Goal: Task Accomplishment & Management: Manage account settings

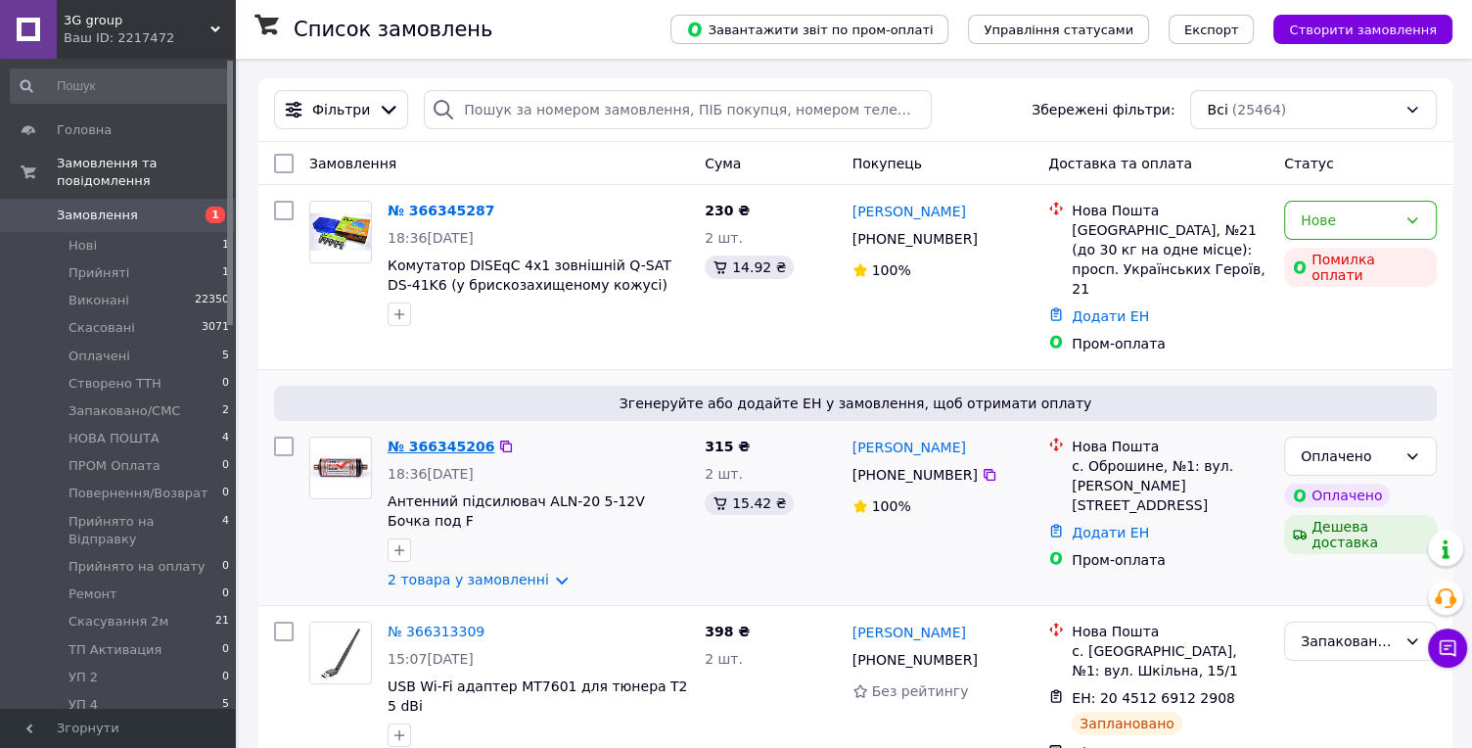
click at [454, 438] on link "№ 366345206" at bounding box center [441, 446] width 107 height 16
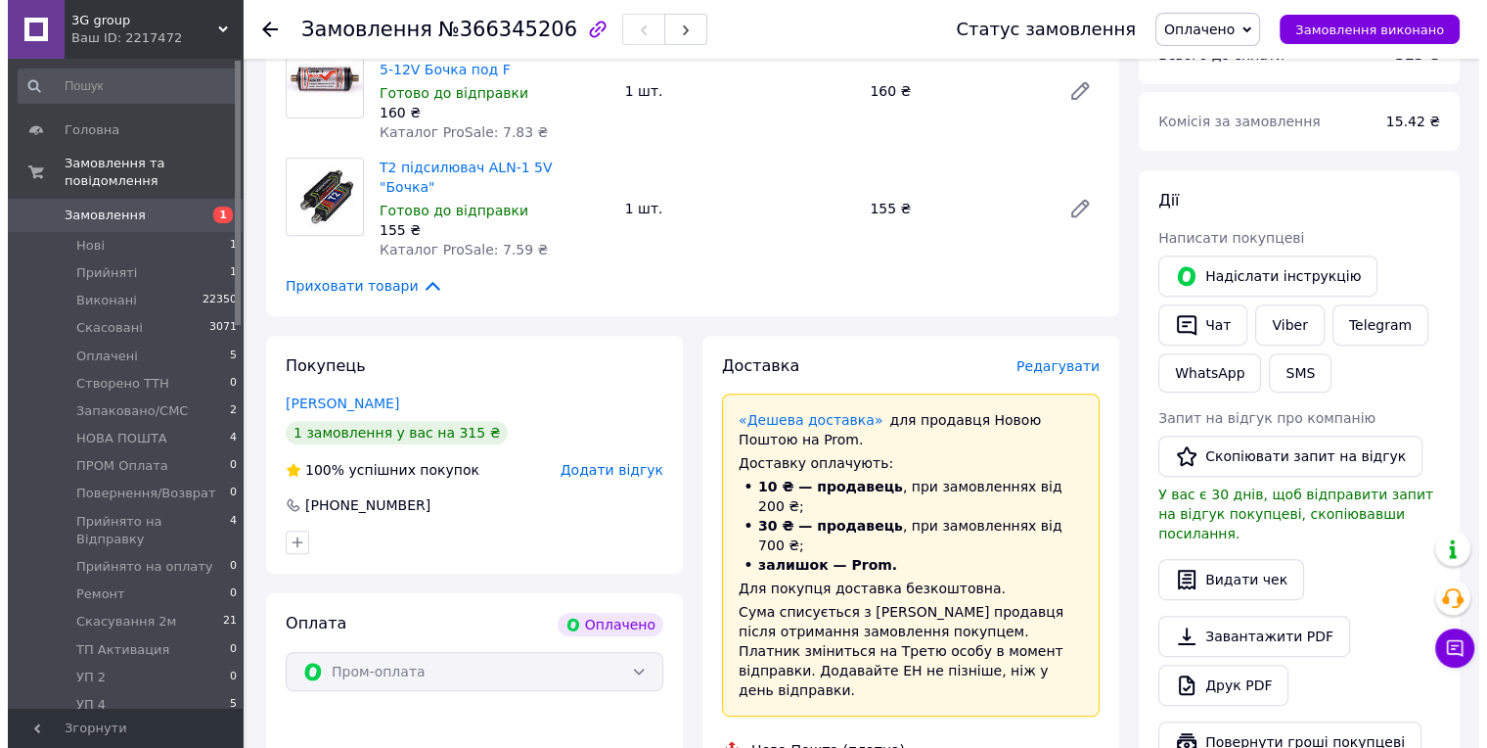
scroll to position [760, 0]
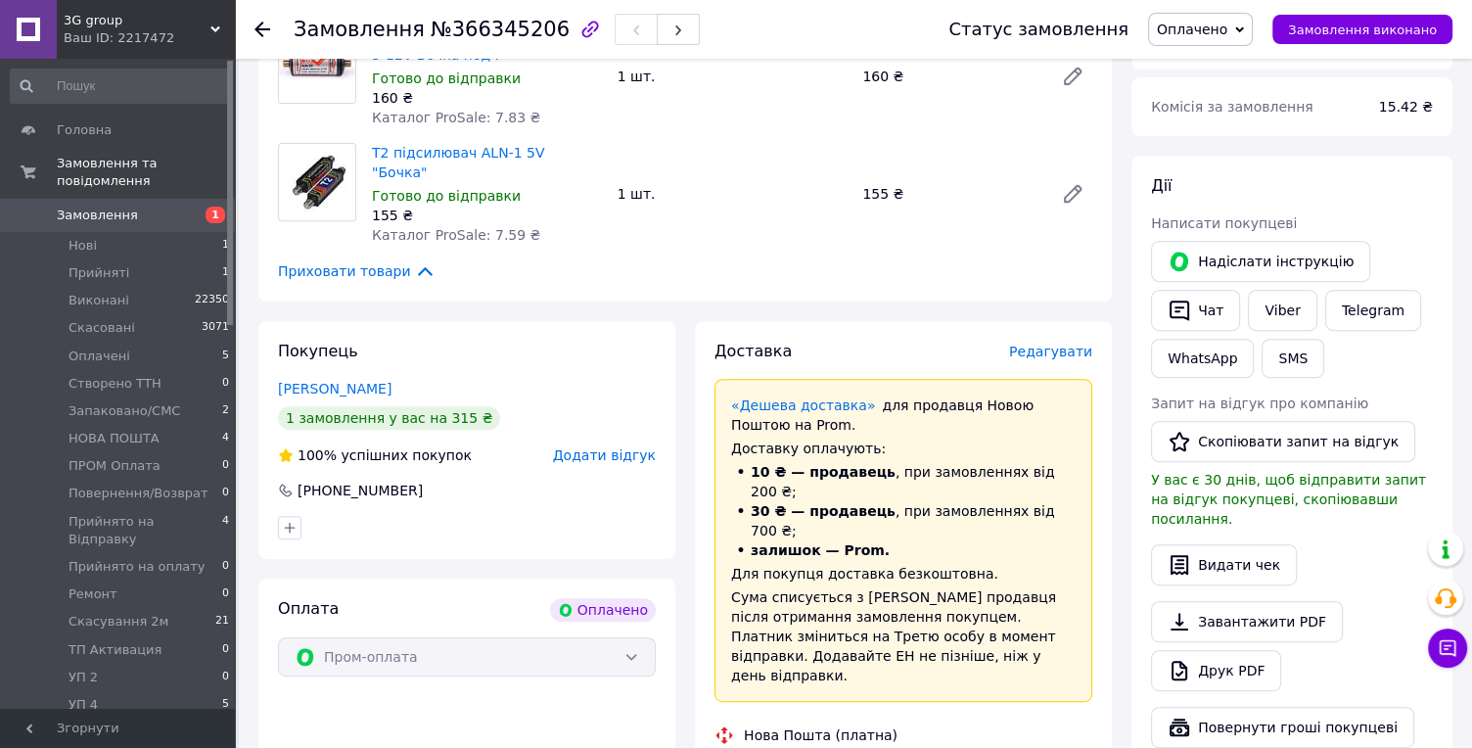
click at [1039, 343] on span "Редагувати" at bounding box center [1050, 351] width 83 height 16
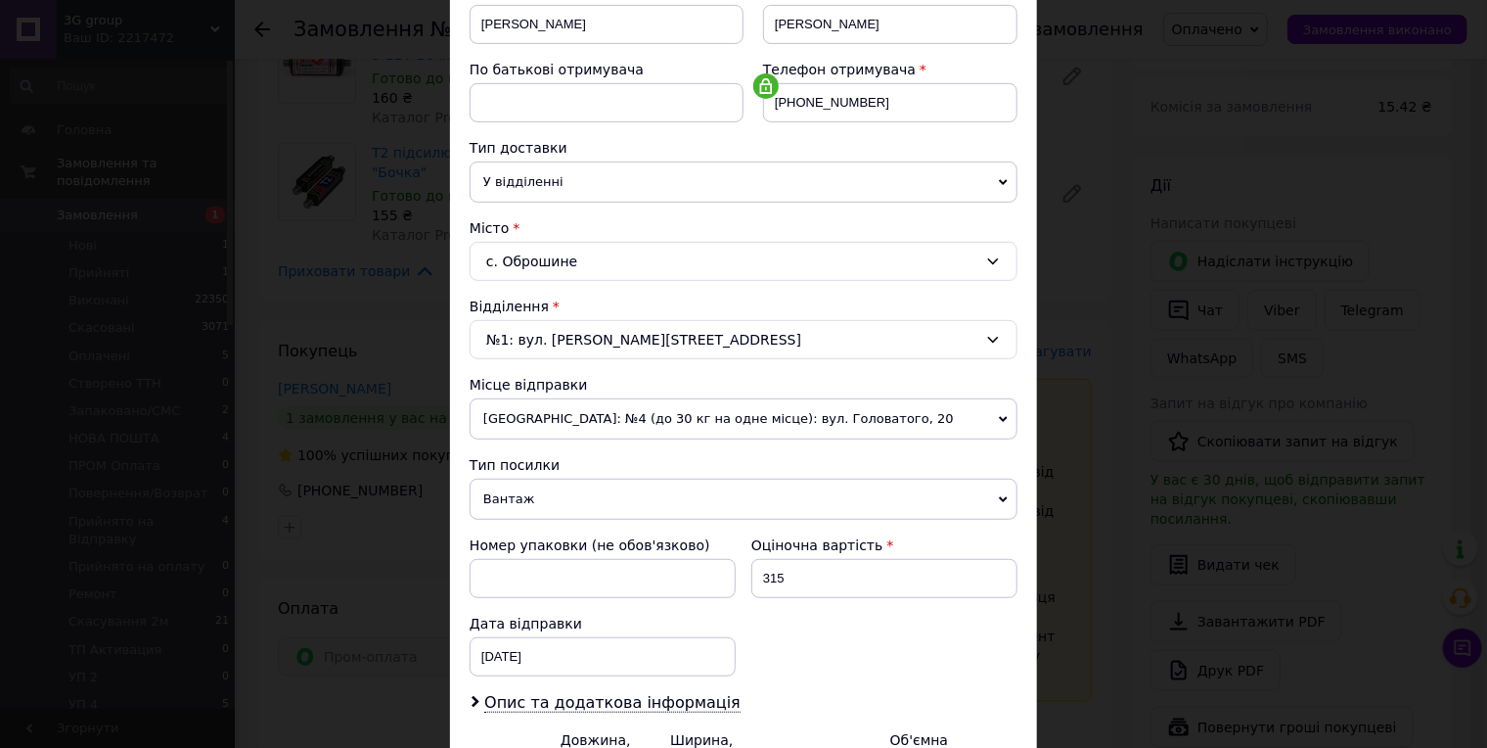
scroll to position [326, 0]
click at [530, 478] on span "Вантаж" at bounding box center [744, 498] width 548 height 41
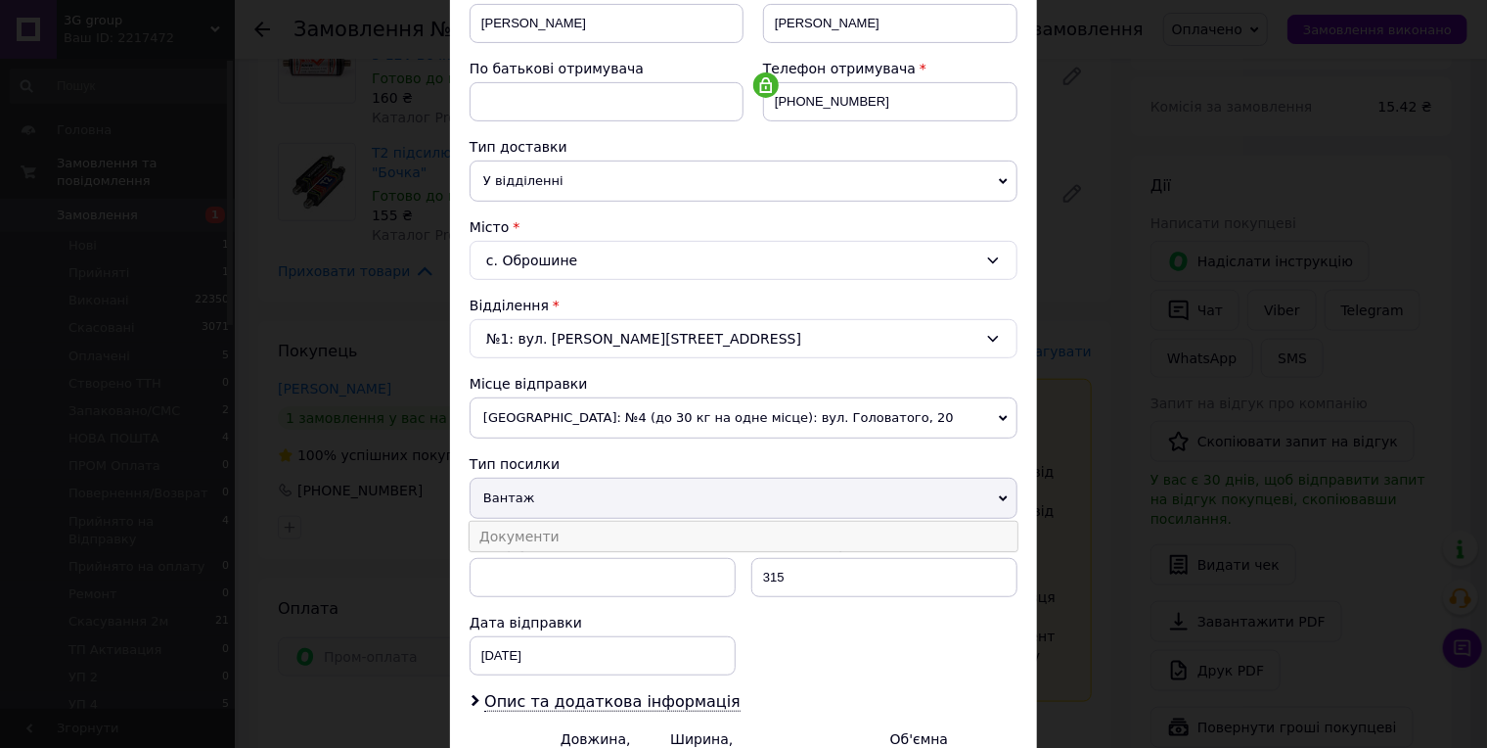
click at [530, 522] on li "Документи" at bounding box center [744, 536] width 548 height 29
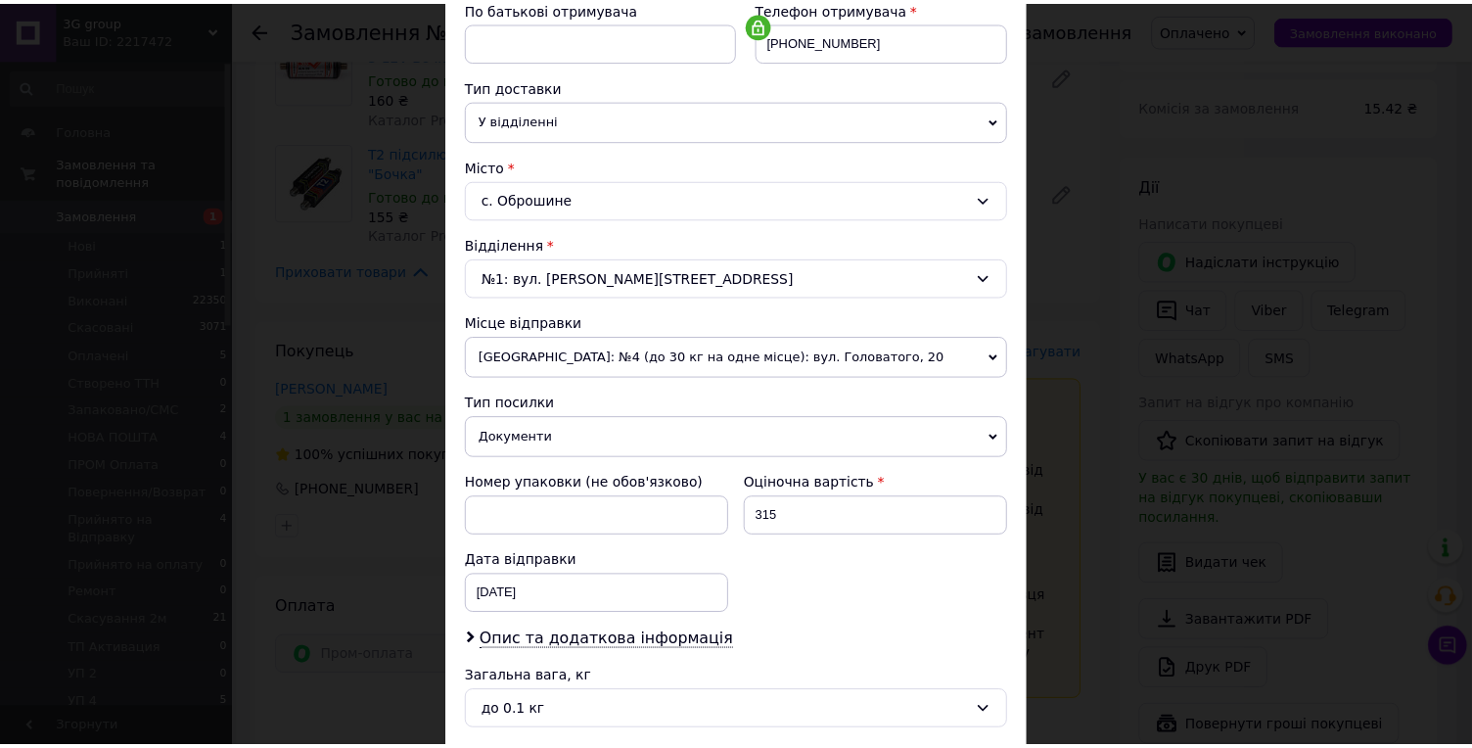
scroll to position [524, 0]
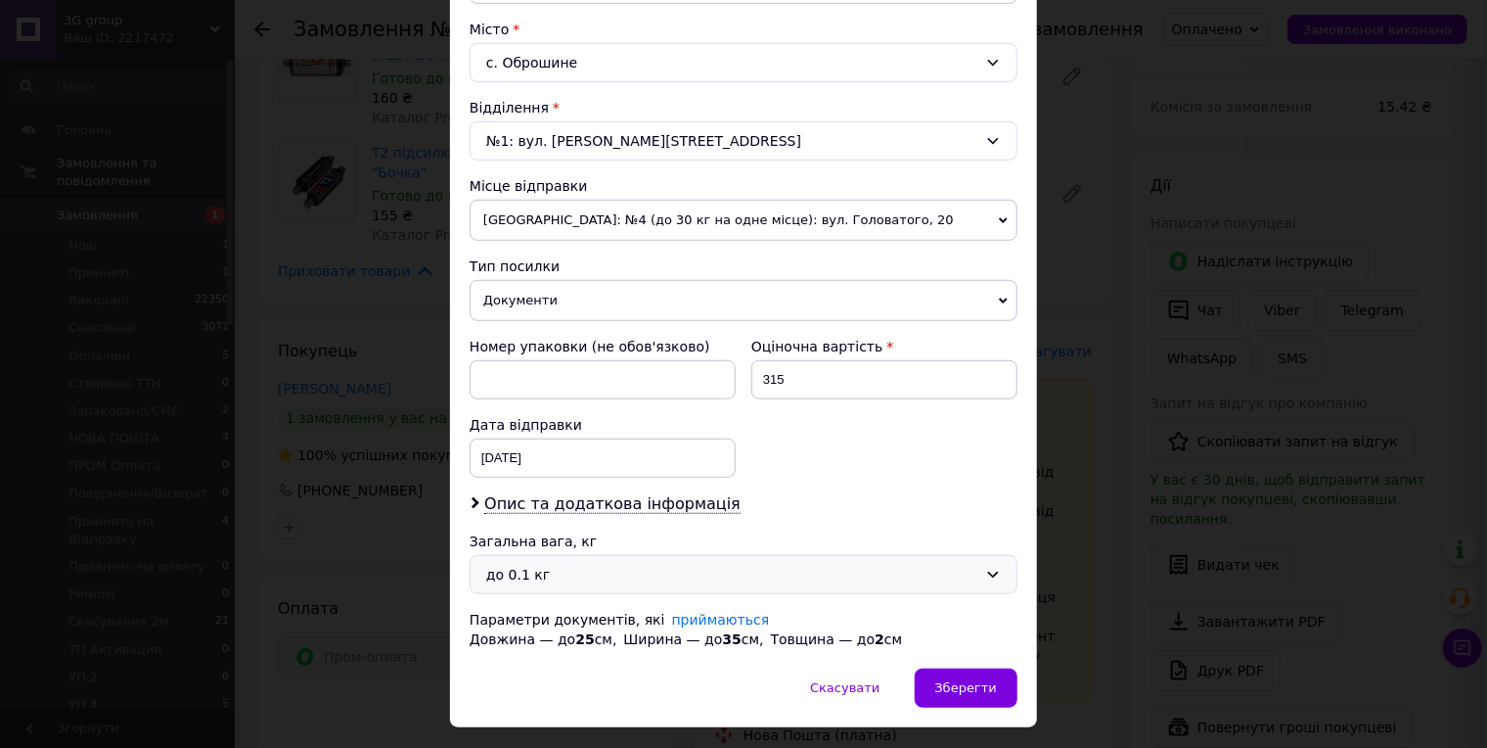
click at [586, 564] on div "до 0.1 кг" at bounding box center [731, 575] width 491 height 22
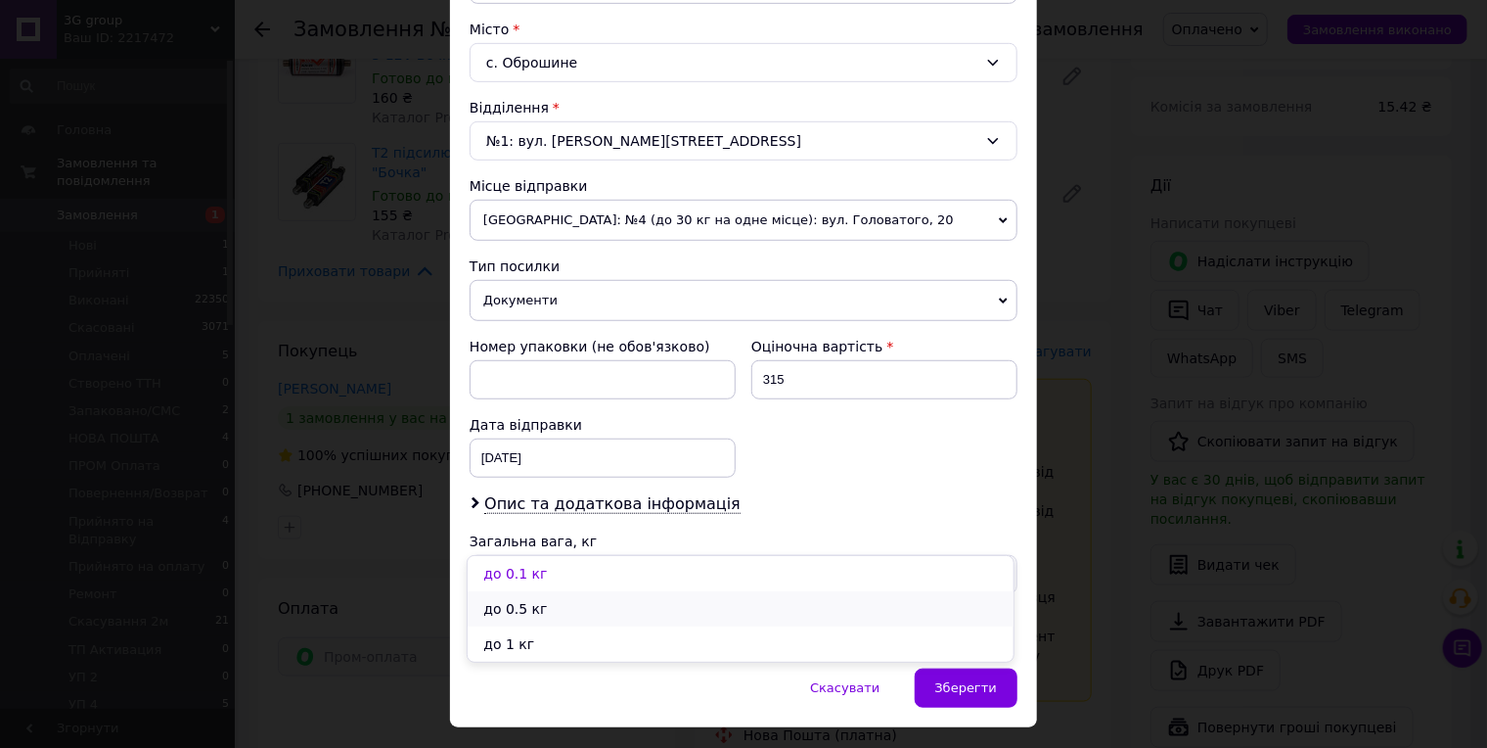
click at [558, 605] on li "до 0.5 кг" at bounding box center [741, 608] width 546 height 35
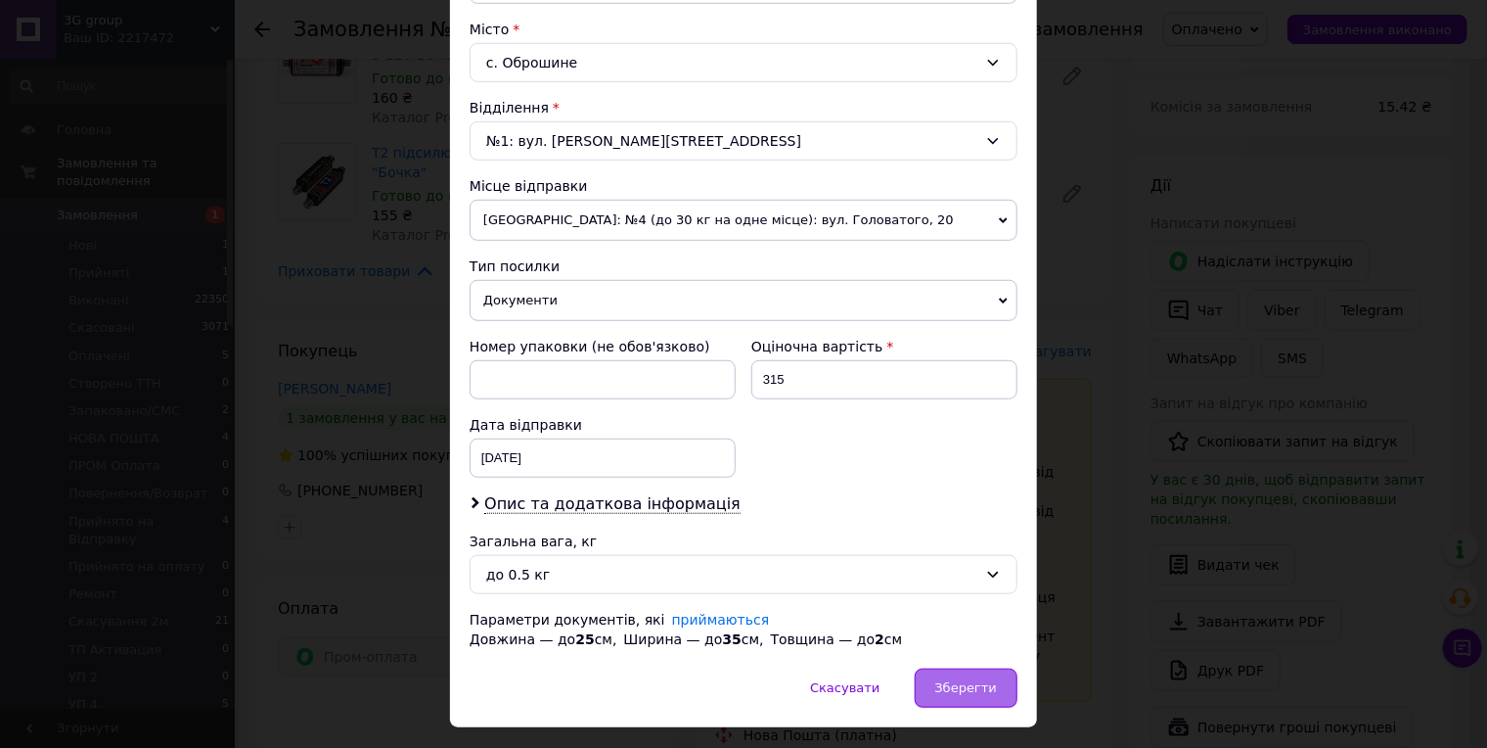
click at [950, 680] on span "Зберегти" at bounding box center [967, 687] width 62 height 15
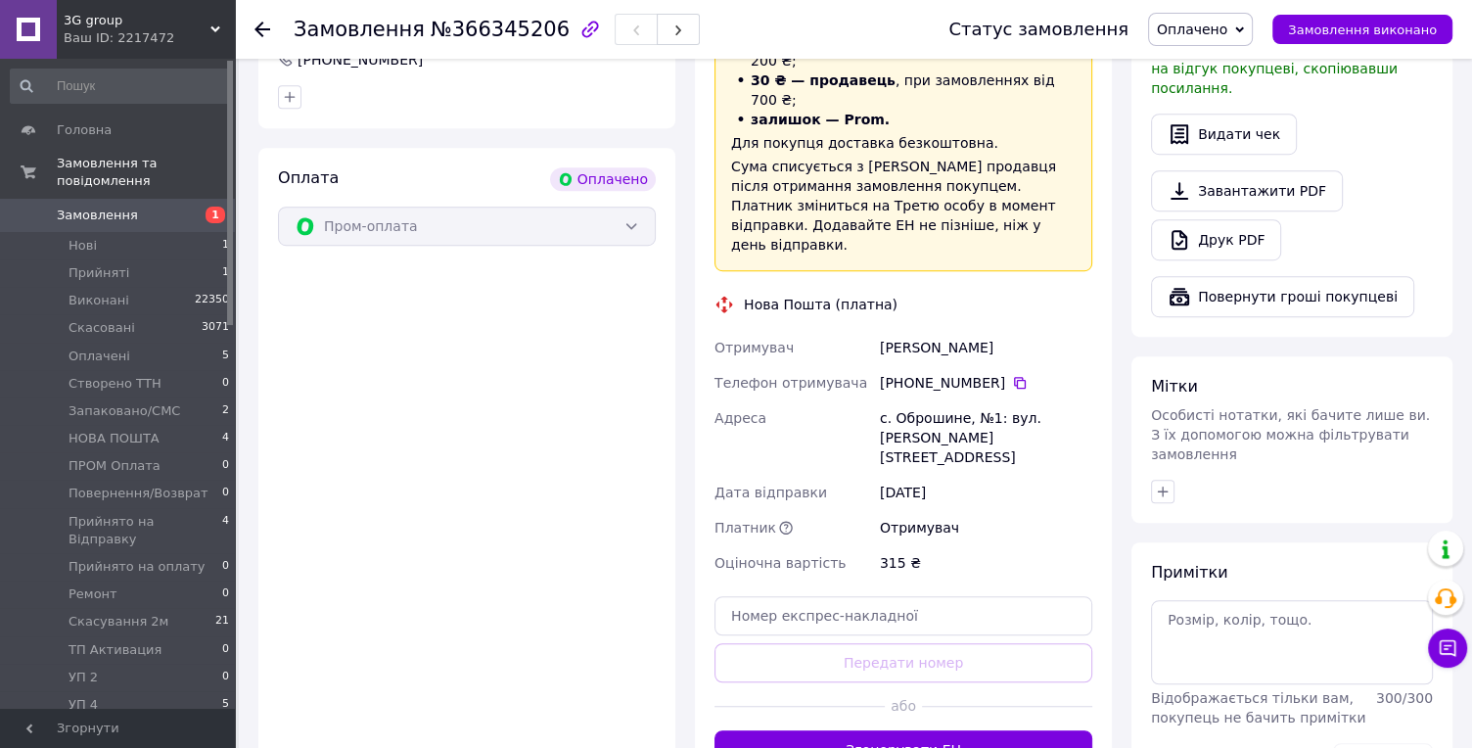
scroll to position [1196, 0]
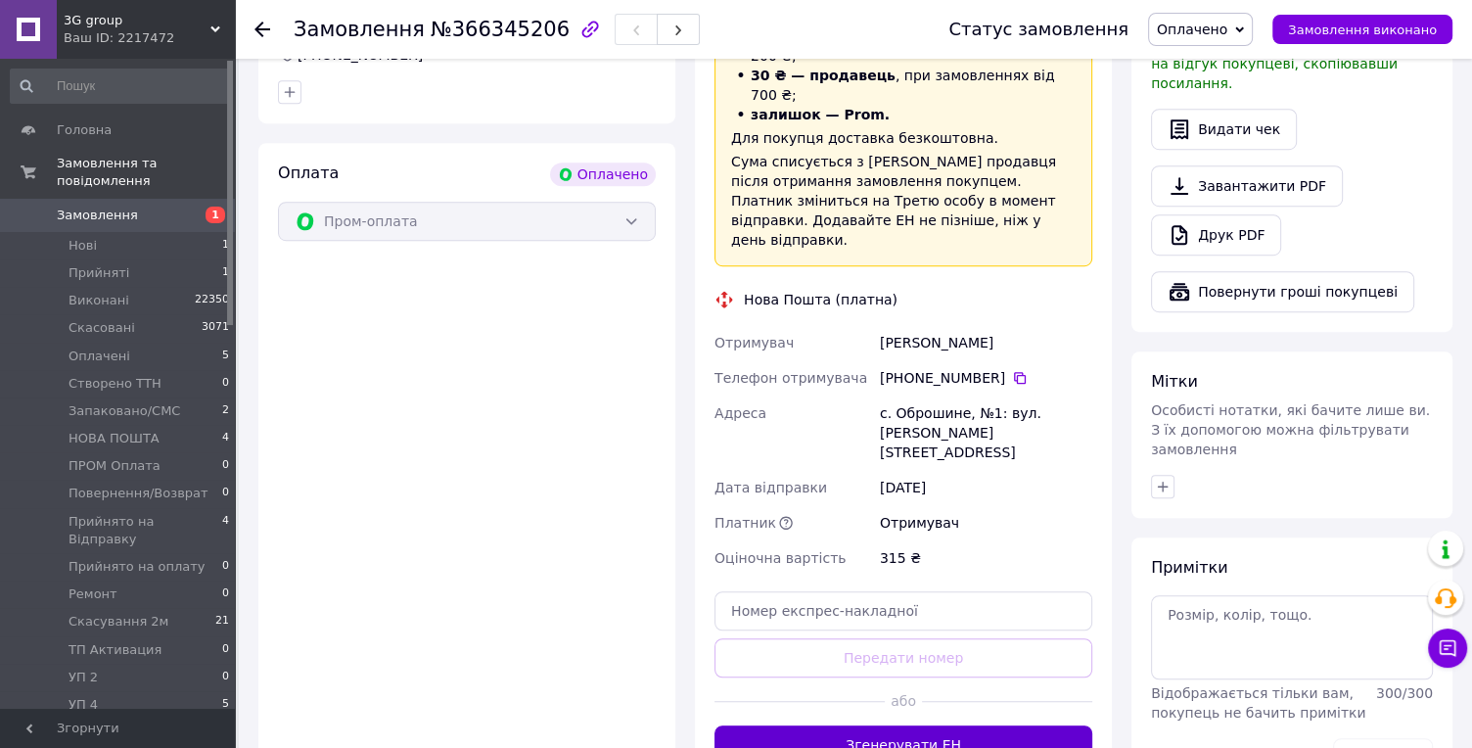
click at [867, 725] on button "Згенерувати ЕН" at bounding box center [903, 744] width 378 height 39
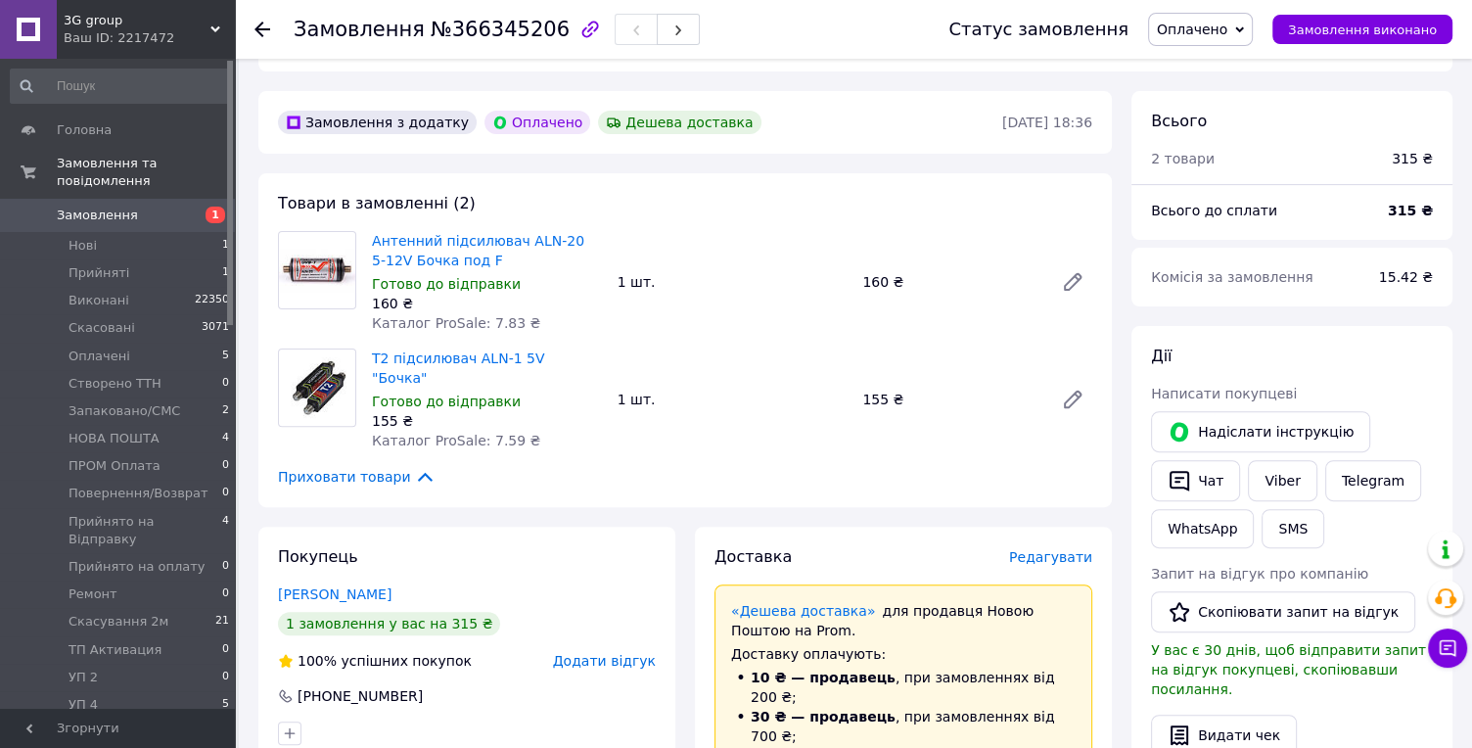
scroll to position [543, 0]
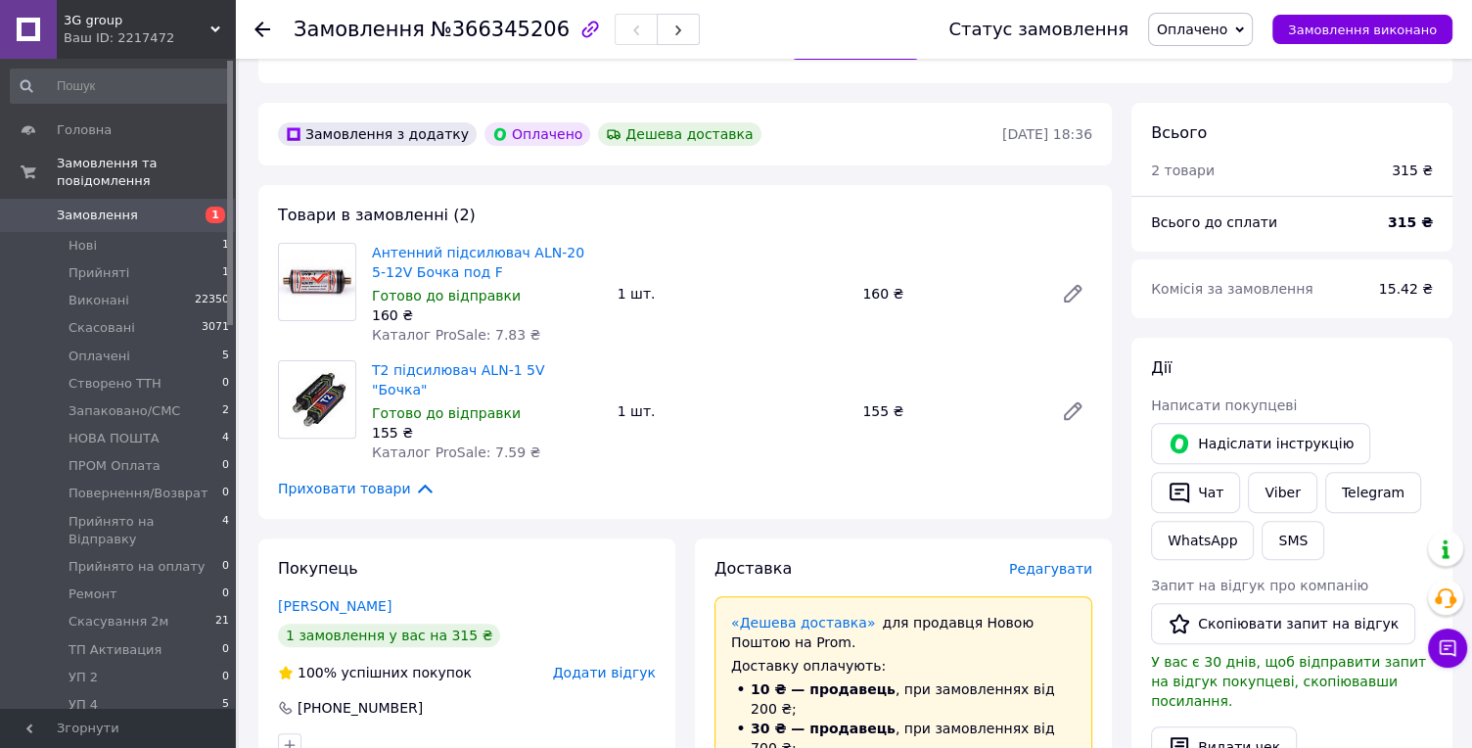
click at [267, 24] on icon at bounding box center [262, 30] width 16 height 16
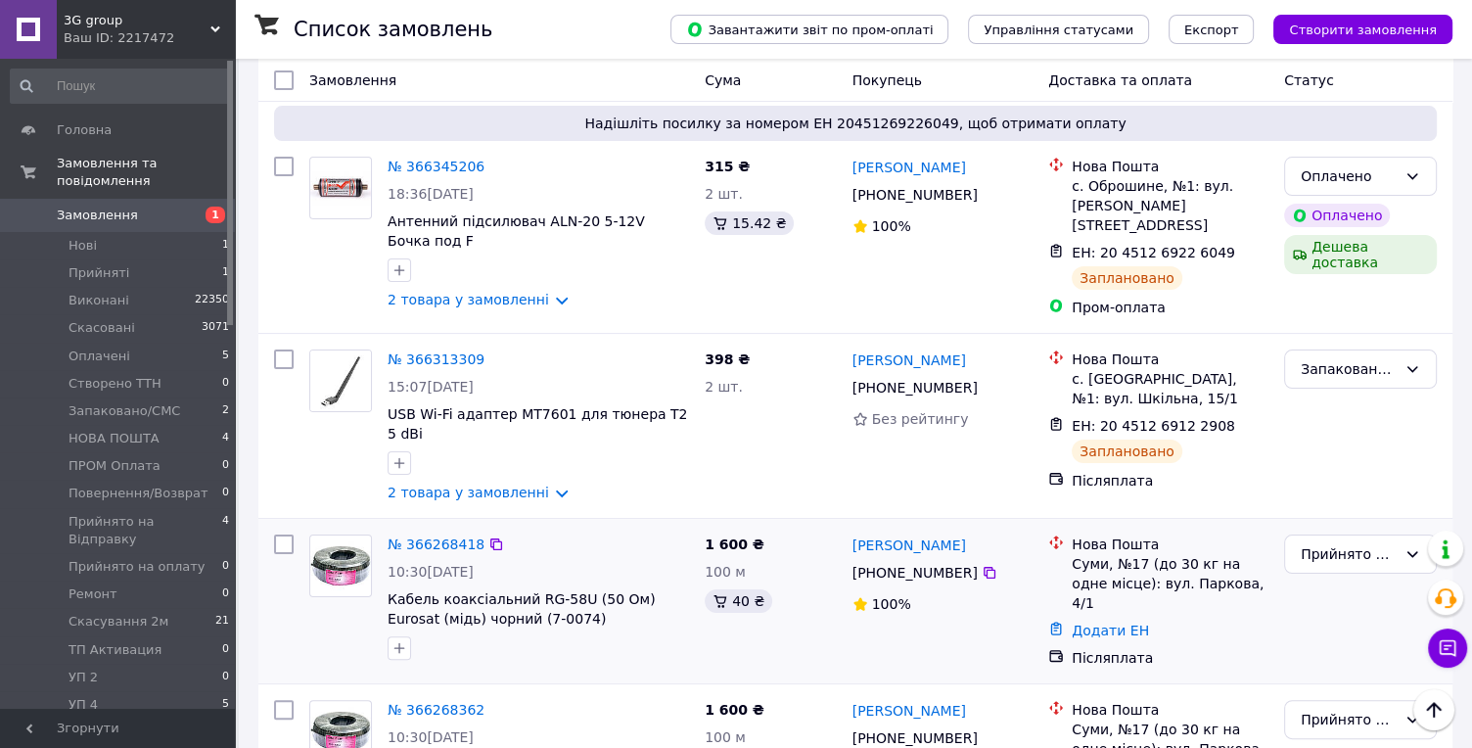
scroll to position [434, 0]
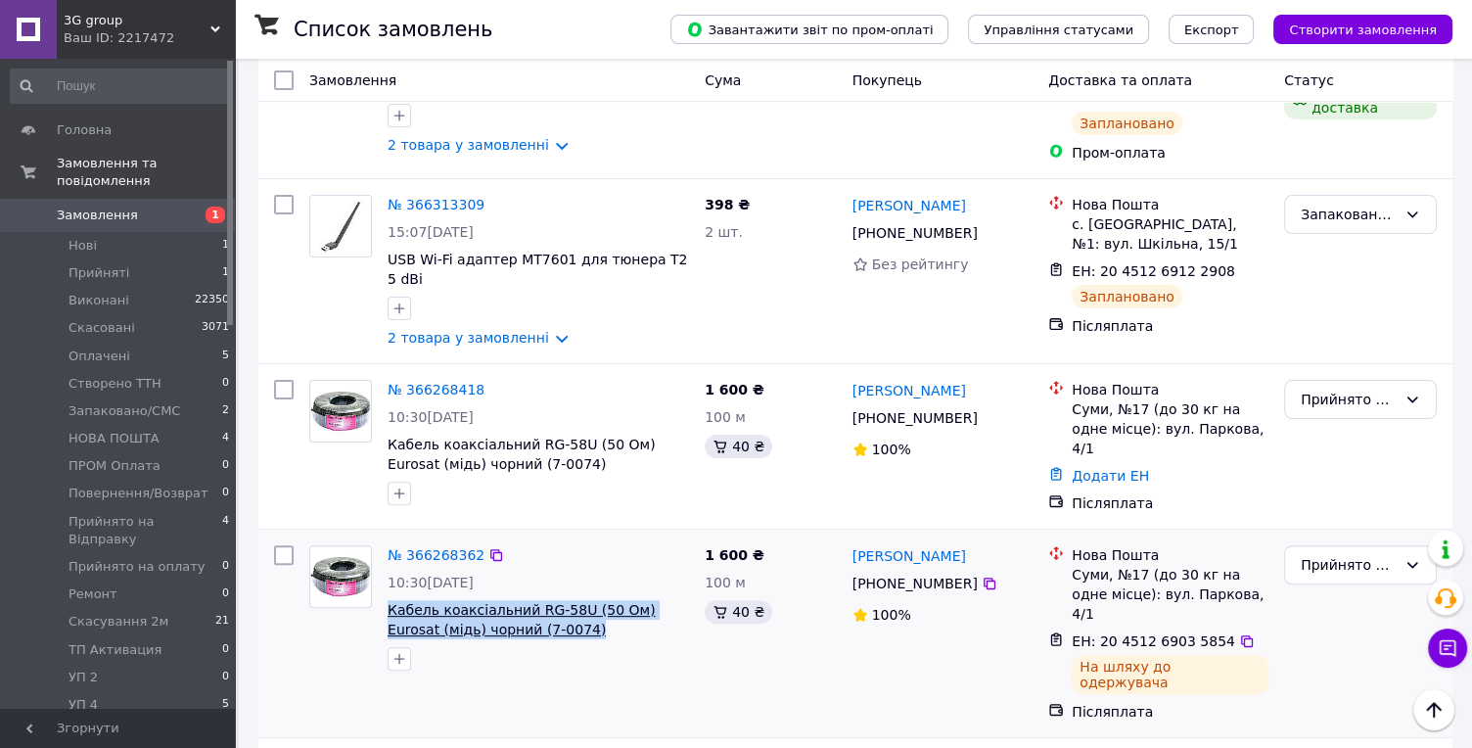
drag, startPoint x: 627, startPoint y: 550, endPoint x: 388, endPoint y: 522, distance: 241.4
click at [388, 537] on div "№ 366268362 10:30, 12.10.2025 Кабель коаксіальний RG-58U (50 Ом) Eurosat (мідь)…" at bounding box center [538, 607] width 317 height 141
copy span "Кабель коаксіальний RG-58U (50 Ом) Eurosat (мідь) чорний (7-0074)"
click at [447, 547] on link "№ 366268362" at bounding box center [436, 555] width 97 height 16
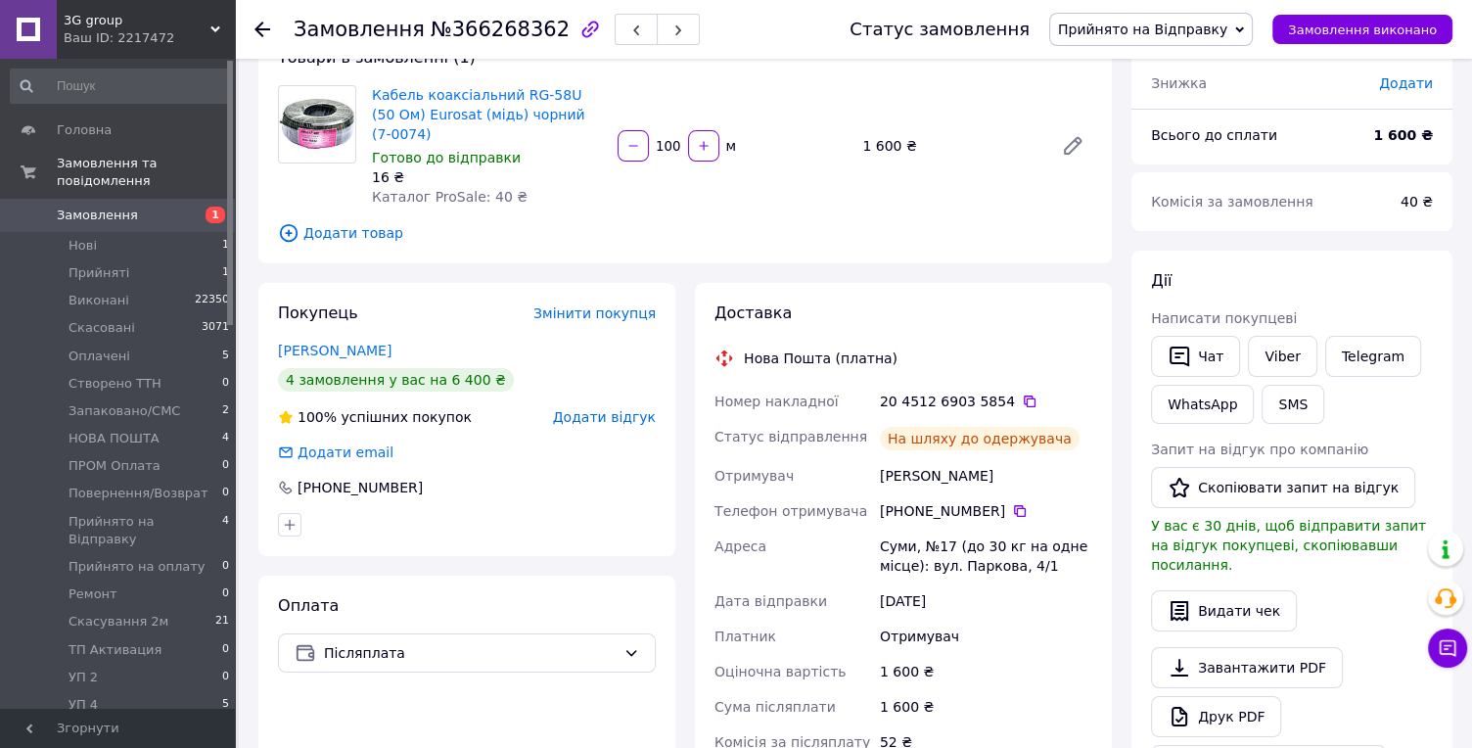
scroll to position [109, 0]
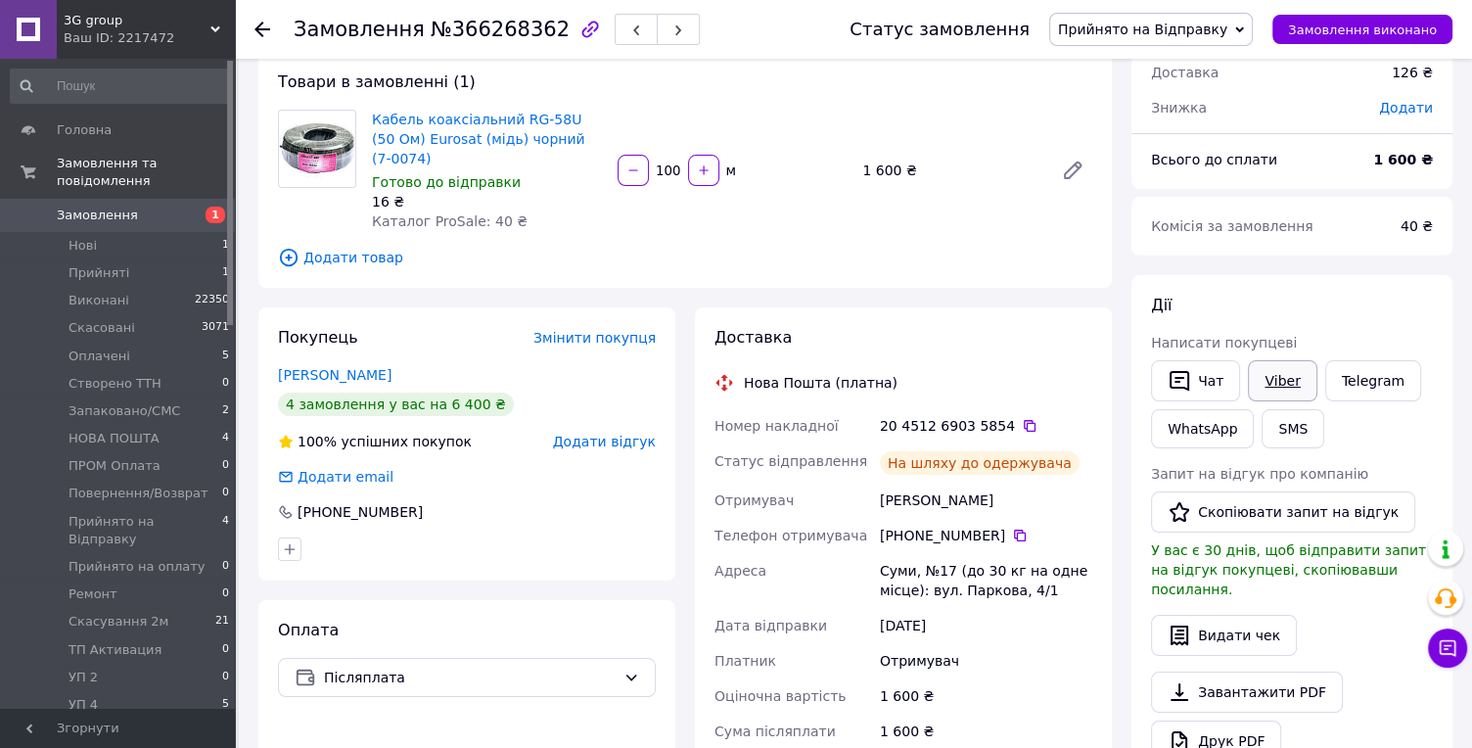
click at [1286, 367] on link "Viber" at bounding box center [1282, 380] width 69 height 41
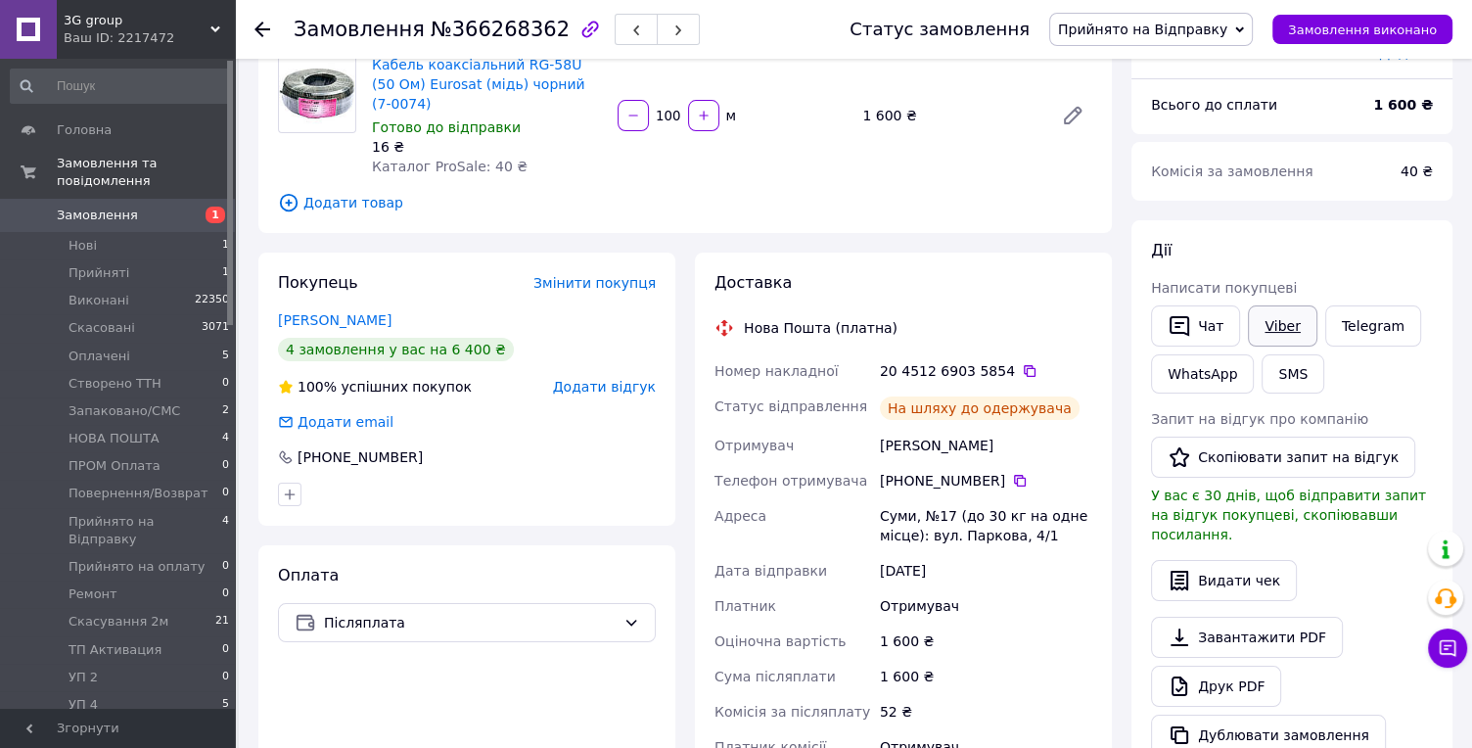
scroll to position [217, 0]
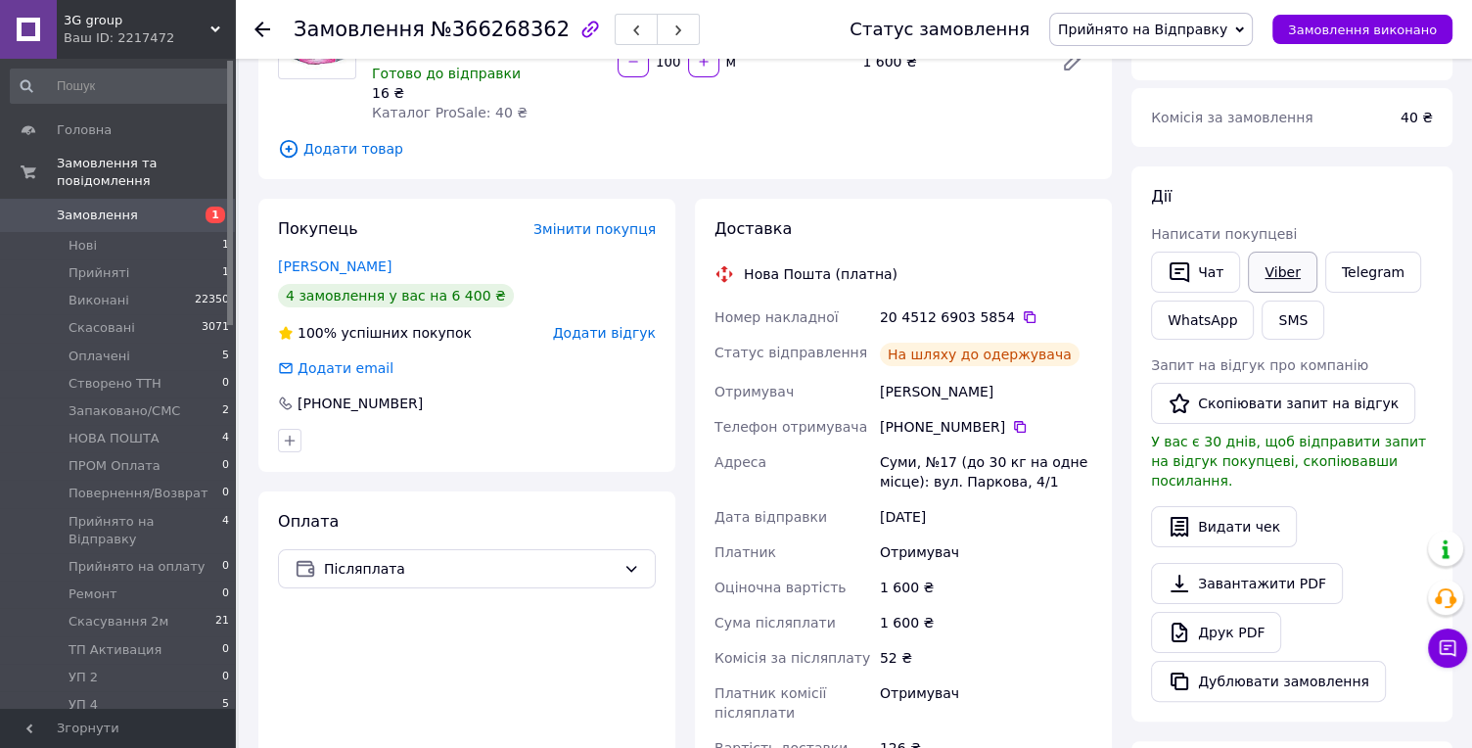
click at [1273, 252] on link "Viber" at bounding box center [1282, 272] width 69 height 41
click at [1254, 300] on link "WhatsApp" at bounding box center [1202, 319] width 103 height 39
click at [1379, 186] on div "Дії" at bounding box center [1292, 197] width 282 height 23
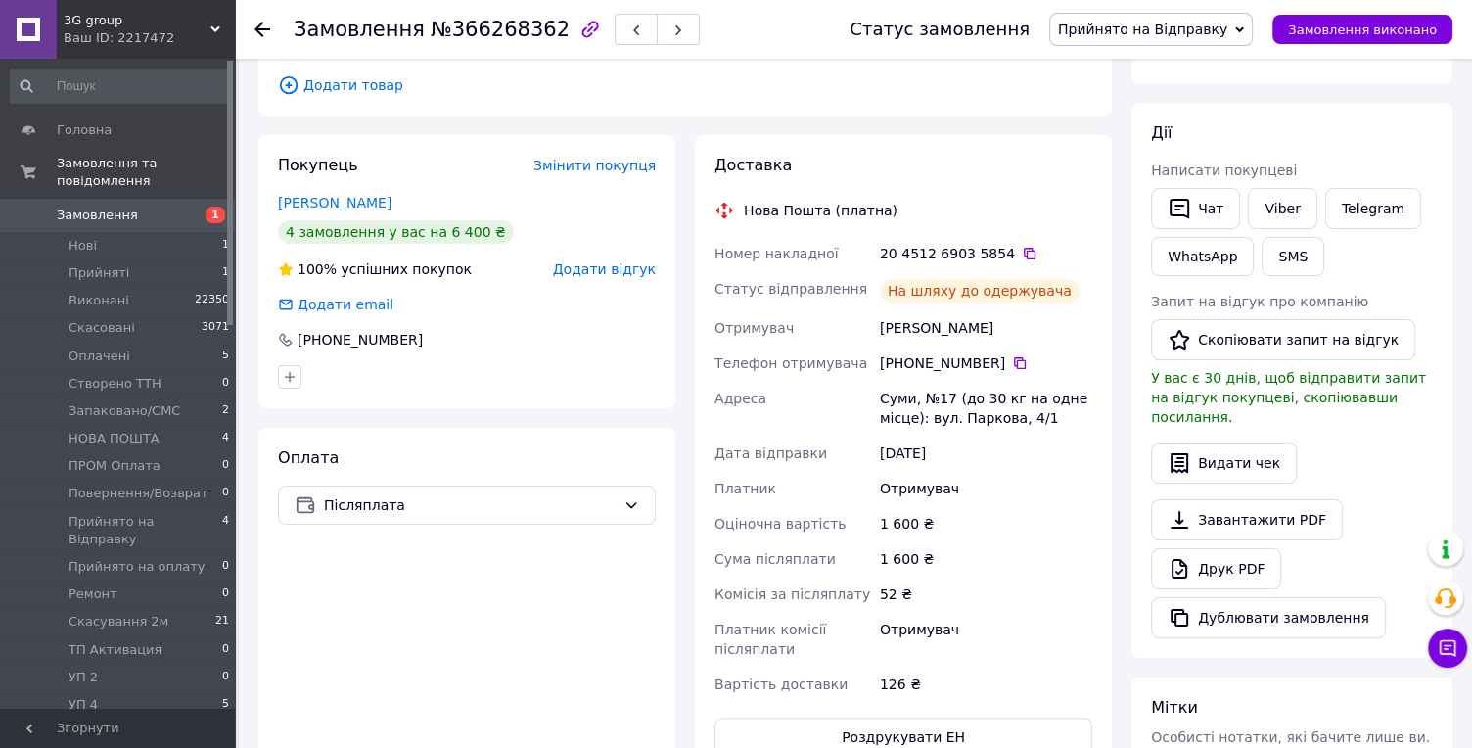
scroll to position [326, 0]
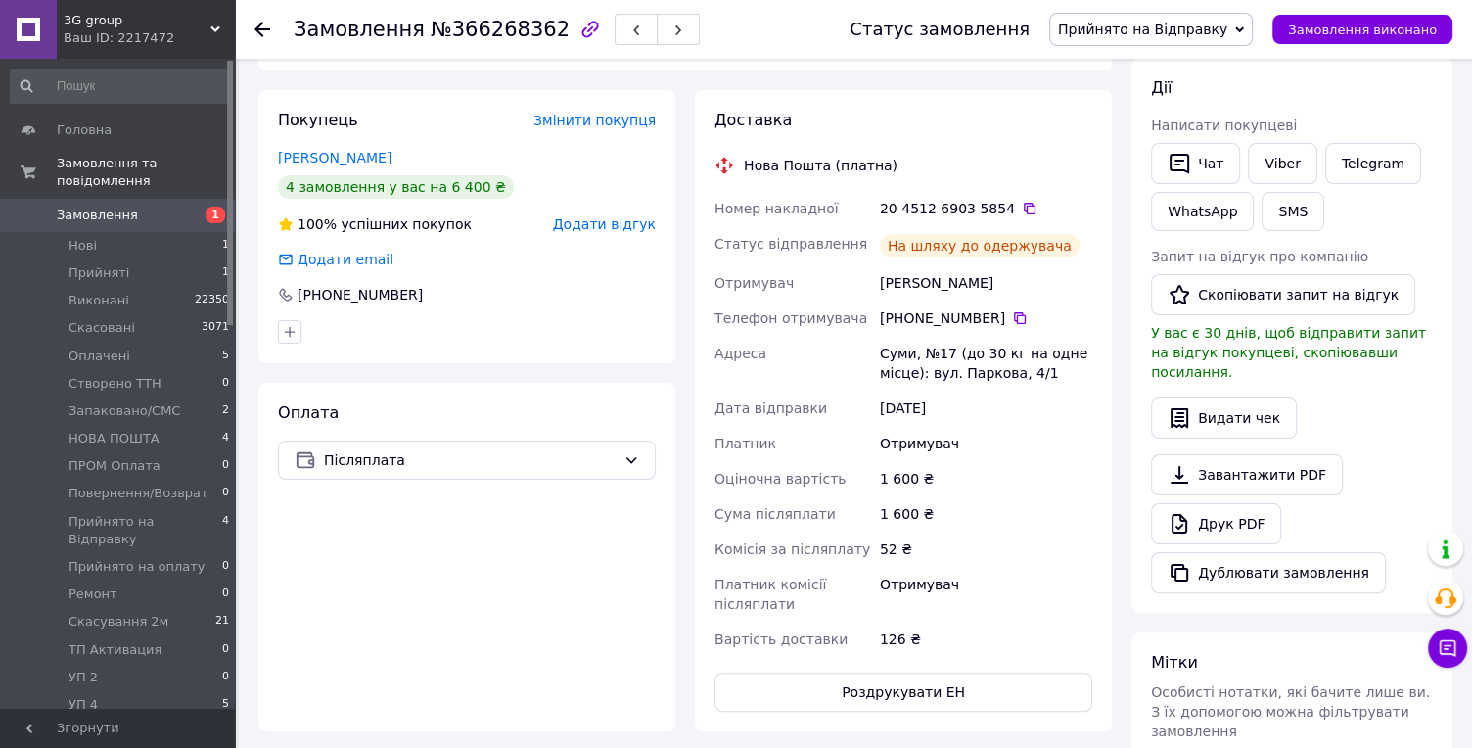
drag, startPoint x: 742, startPoint y: 144, endPoint x: 1016, endPoint y: 410, distance: 382.0
click at [1016, 410] on div "Доставка Нова Пошта (платна) Номер накладної 20 4512 6903 5854   Статус відправ…" at bounding box center [903, 411] width 378 height 602
copy div "Нова Пошта (платна) Номер накладної 20 4512 6903 5854   Статус відправлення На …"
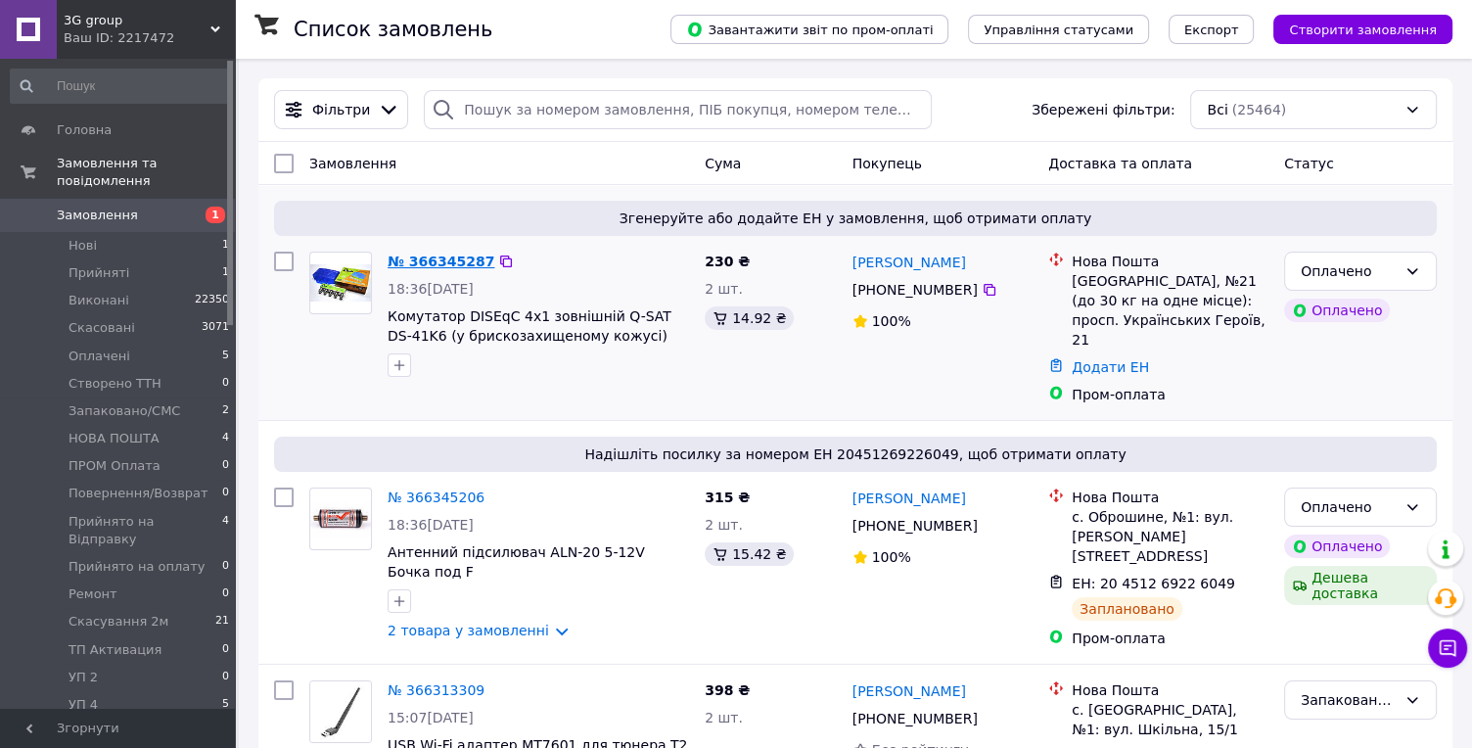
click at [454, 254] on link "№ 366345287" at bounding box center [441, 261] width 107 height 16
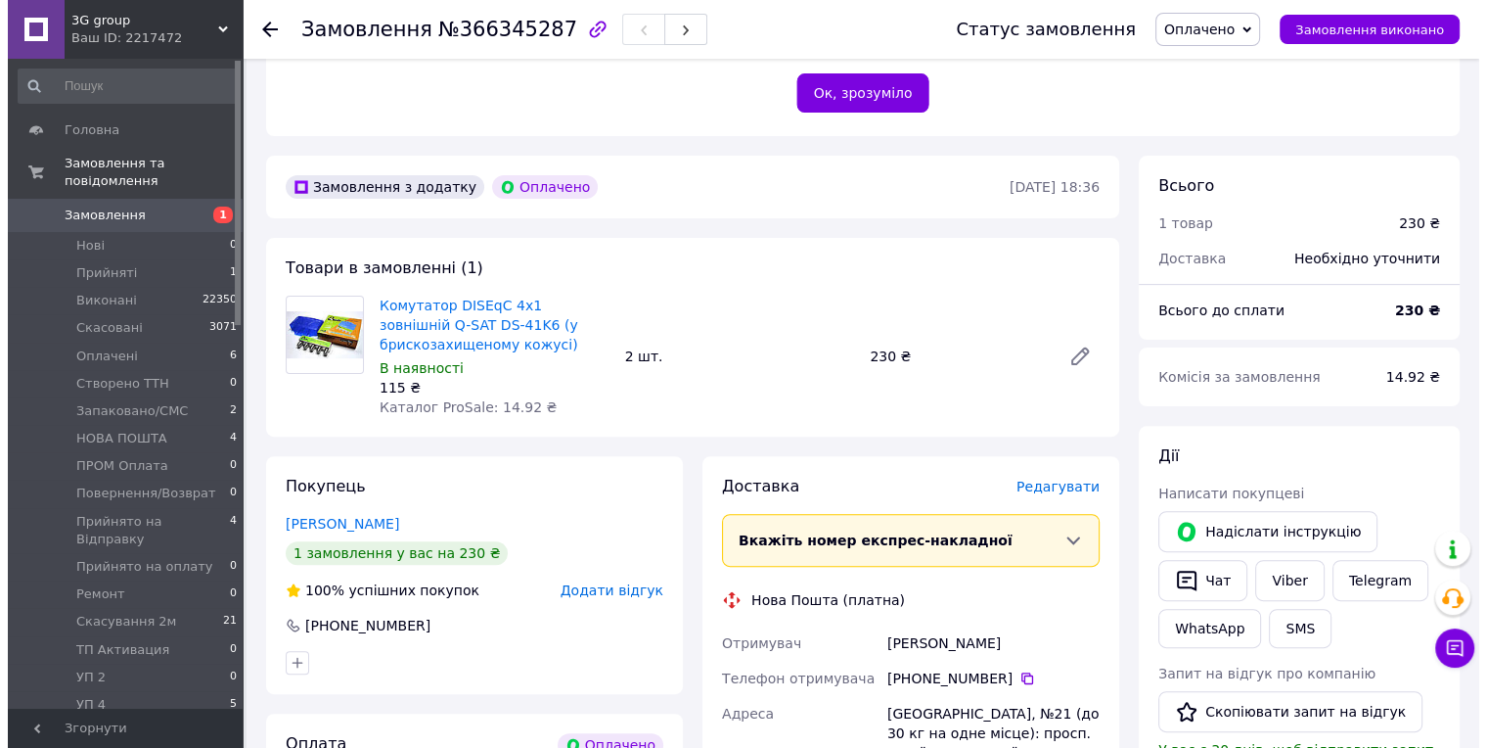
scroll to position [543, 0]
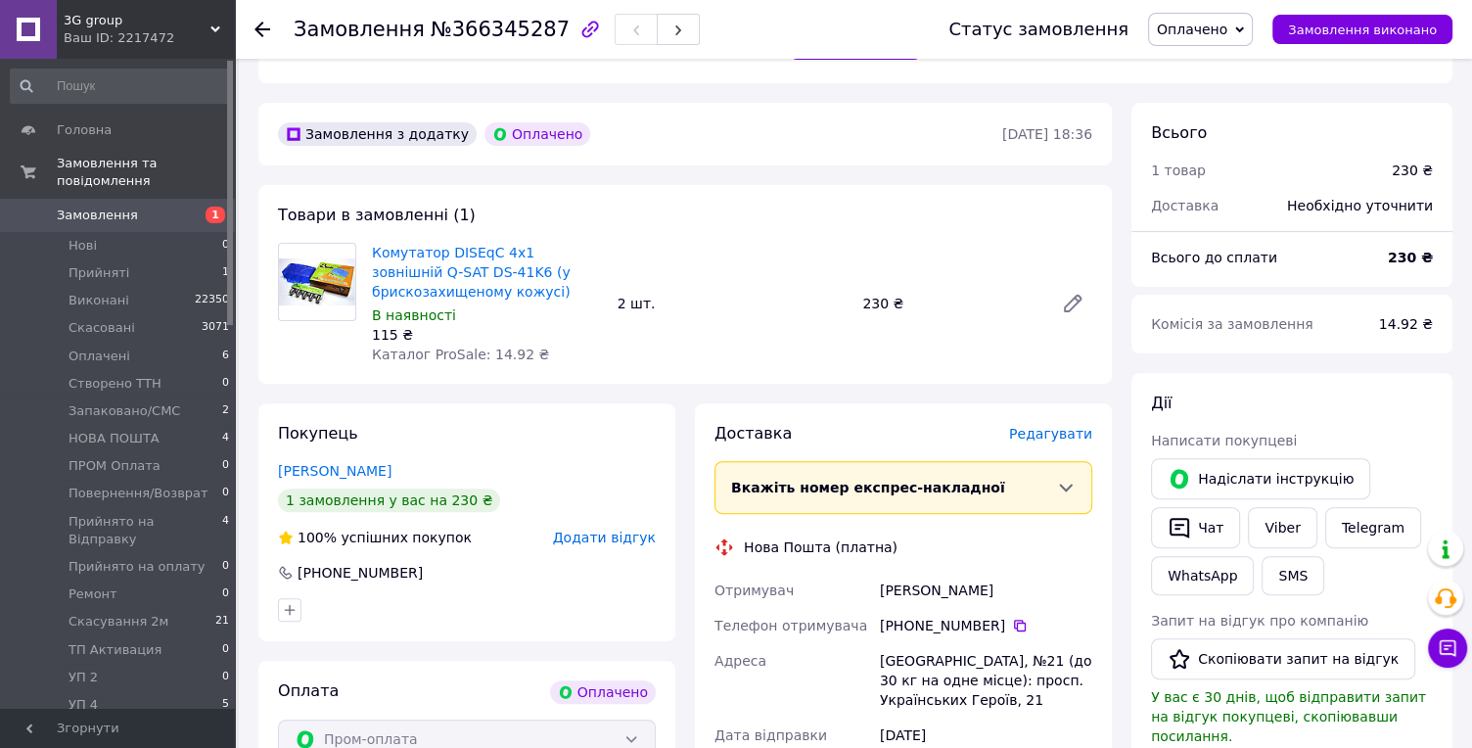
click at [1056, 426] on span "Редагувати" at bounding box center [1050, 434] width 83 height 16
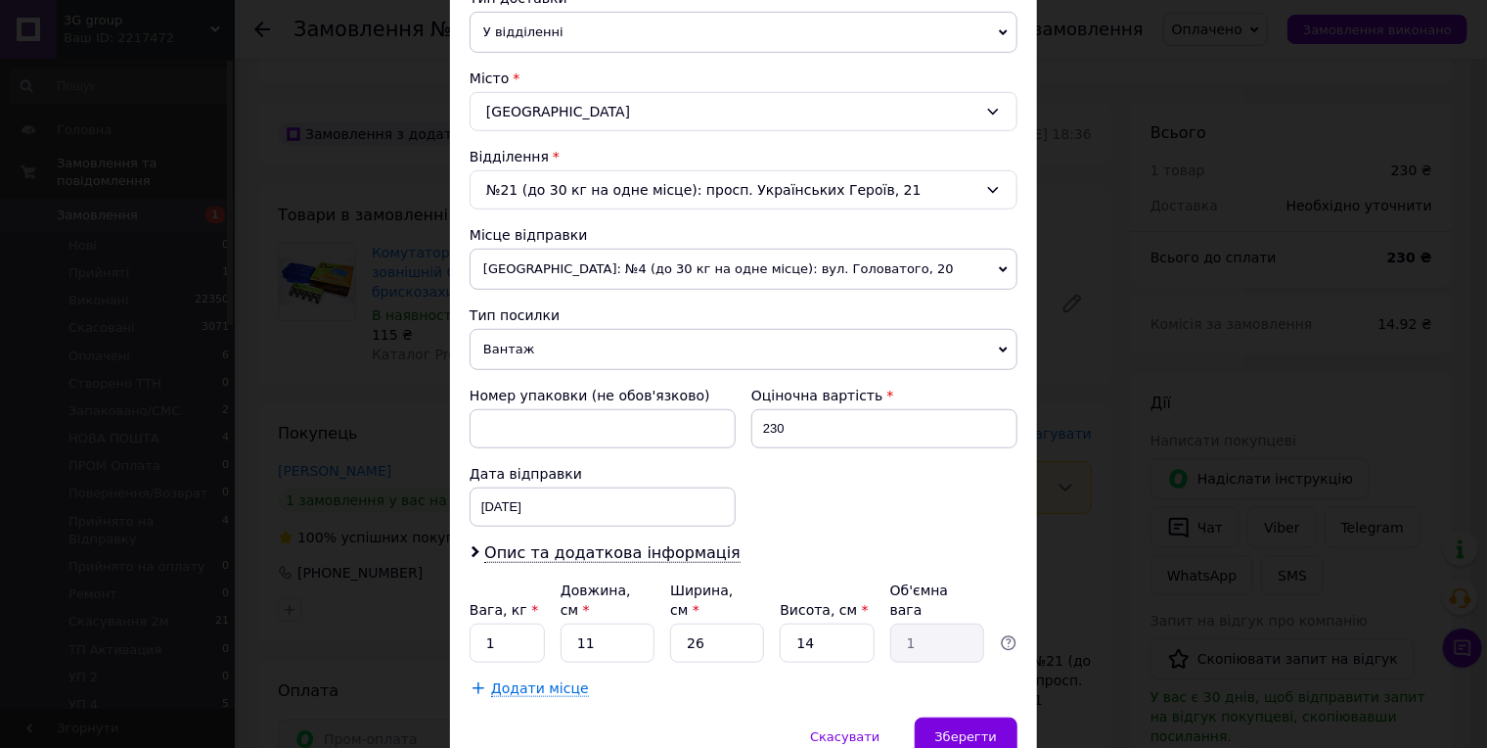
scroll to position [525, 0]
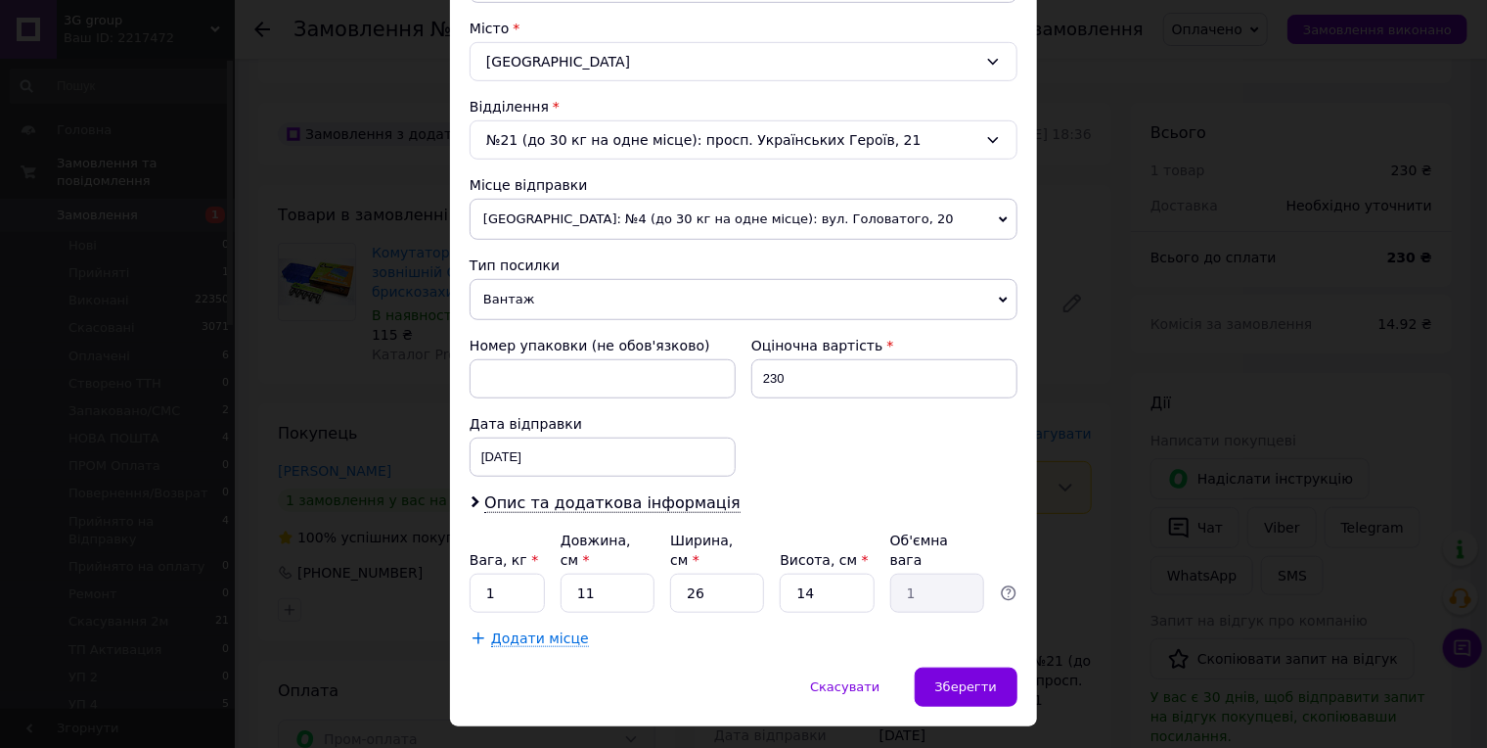
click at [488, 279] on span "Вантаж" at bounding box center [744, 299] width 548 height 41
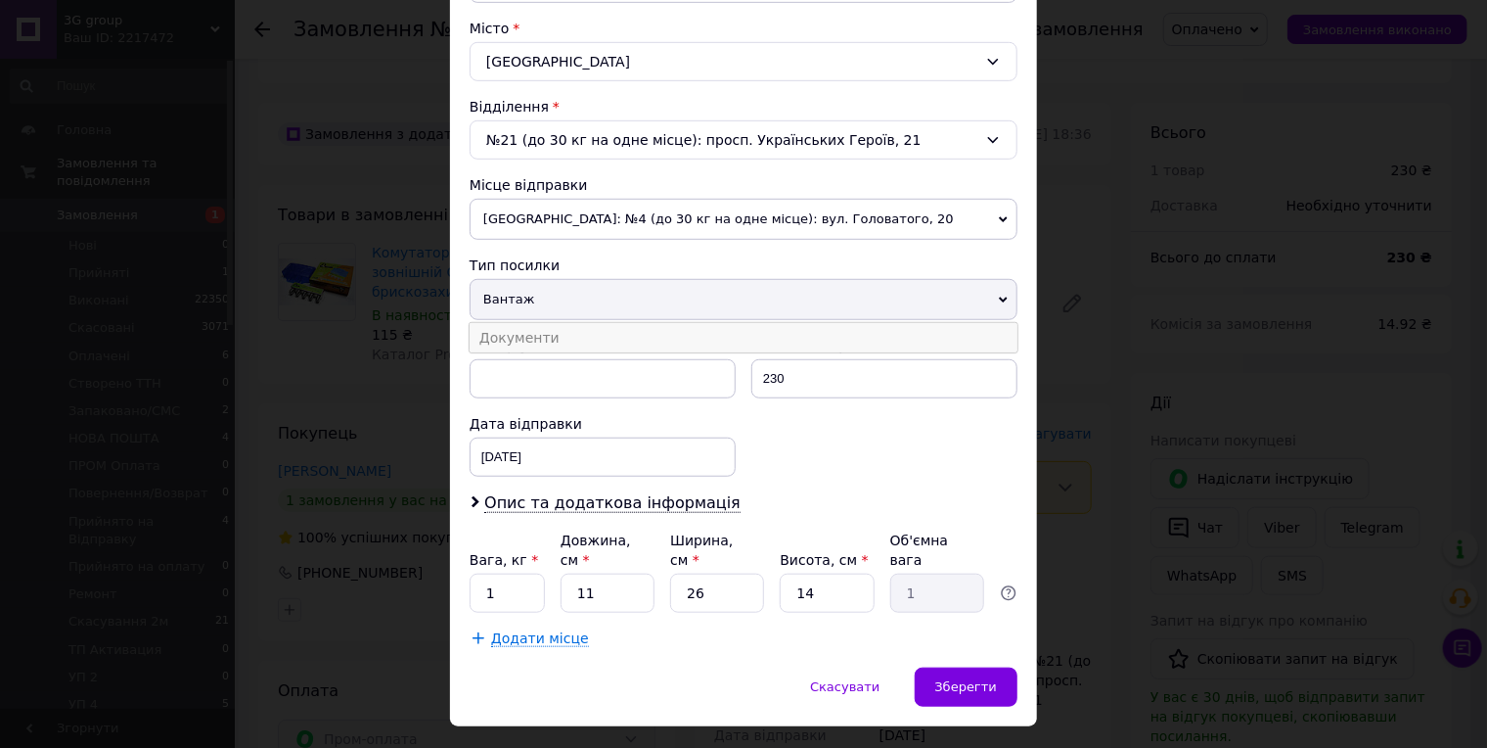
click at [500, 323] on li "Документи" at bounding box center [744, 337] width 548 height 29
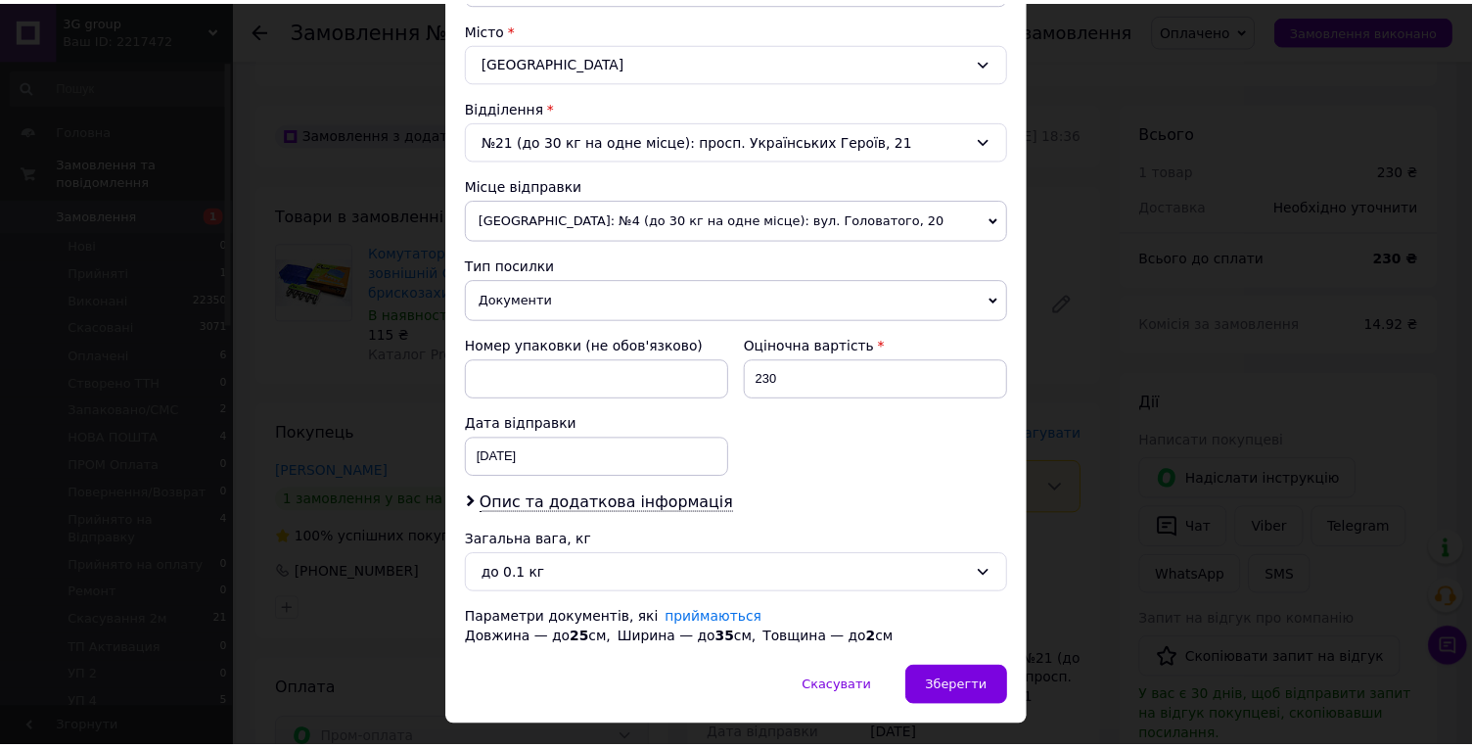
scroll to position [524, 0]
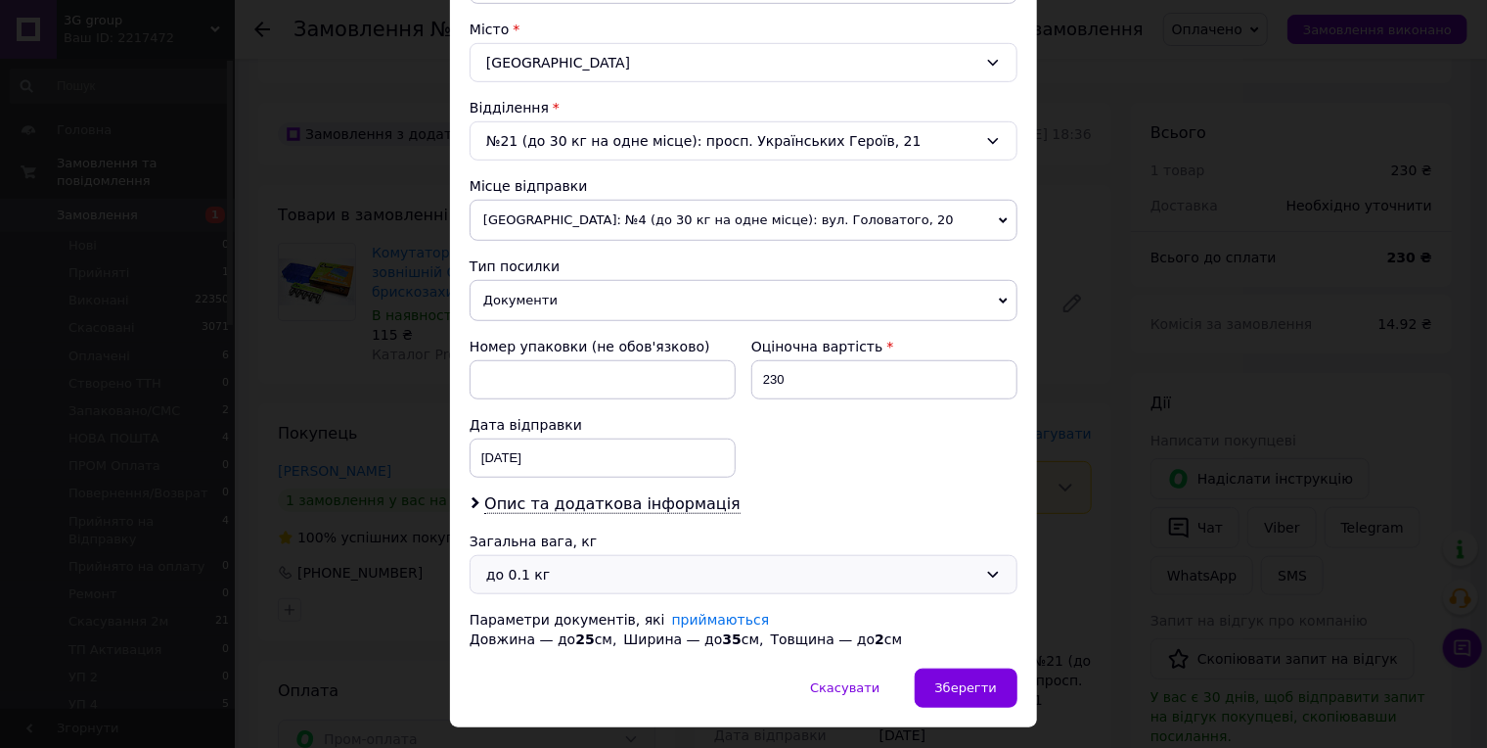
click at [540, 564] on div "до 0.1 кг" at bounding box center [731, 575] width 491 height 22
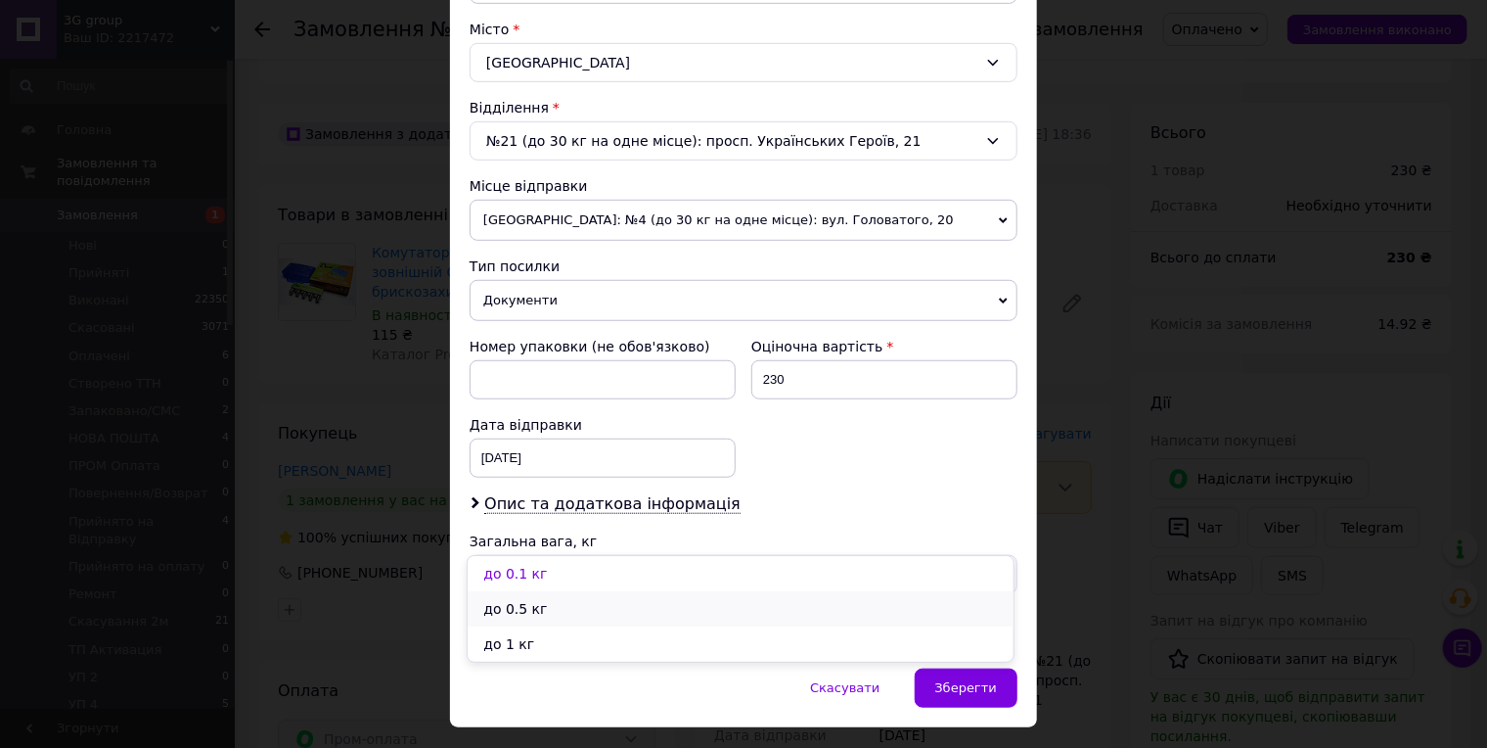
click at [517, 604] on li "до 0.5 кг" at bounding box center [741, 608] width 546 height 35
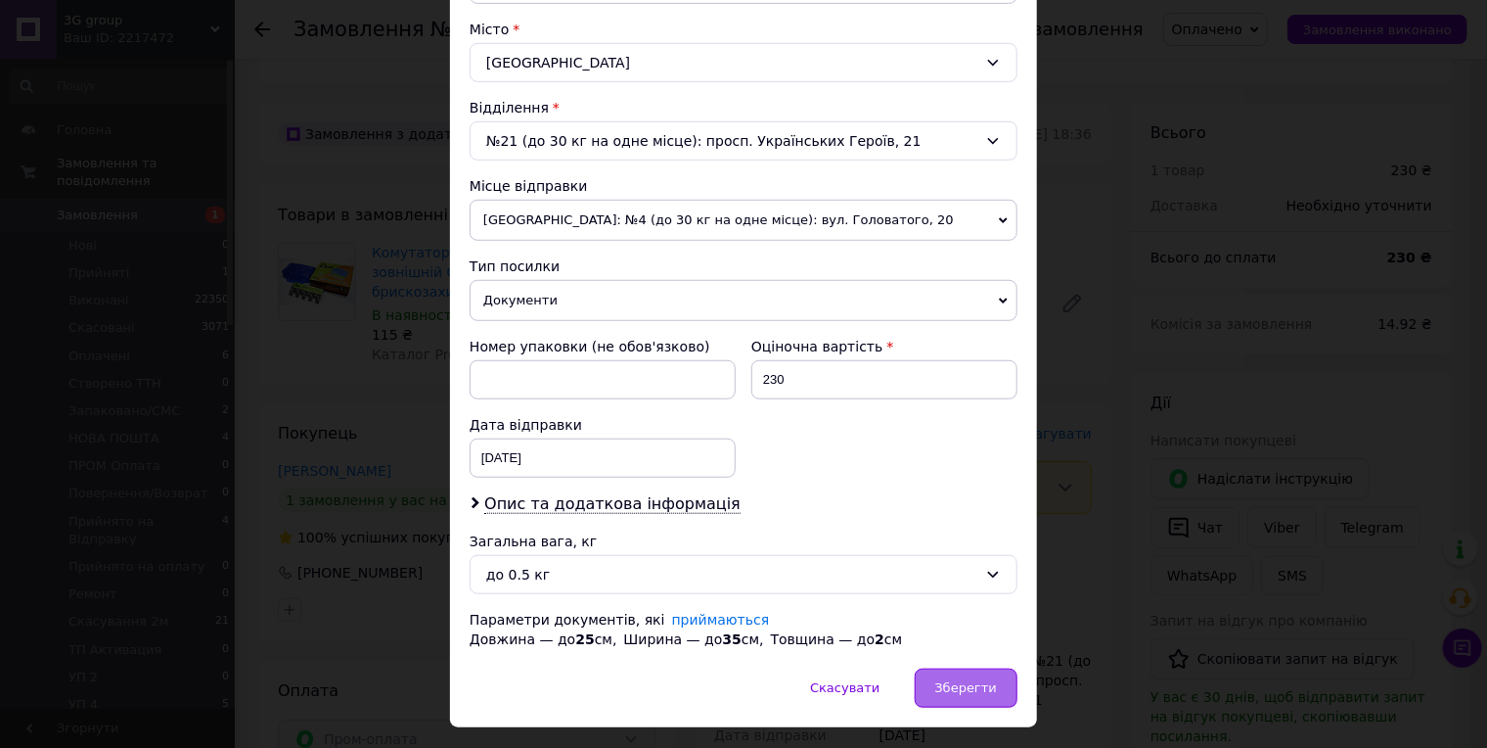
click at [948, 680] on span "Зберегти" at bounding box center [967, 687] width 62 height 15
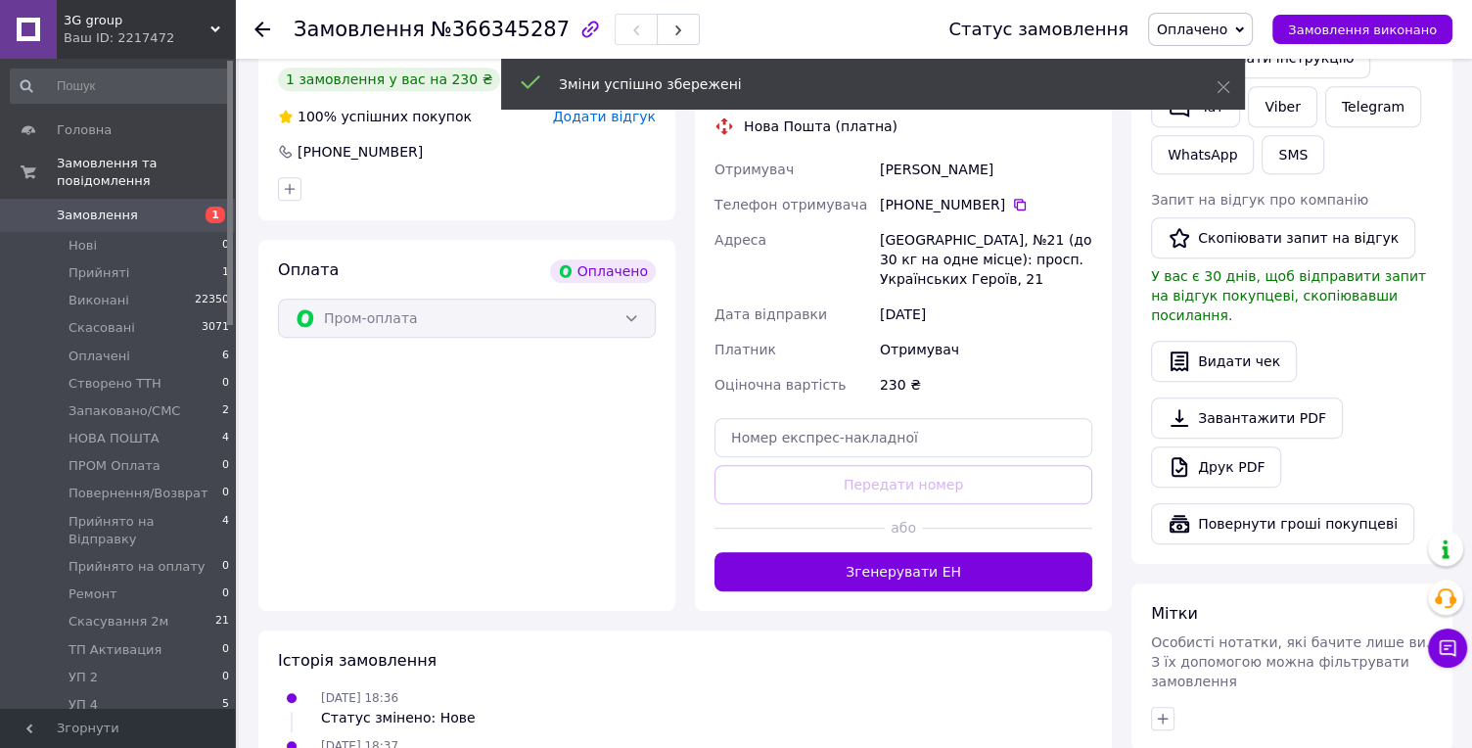
scroll to position [979, 0]
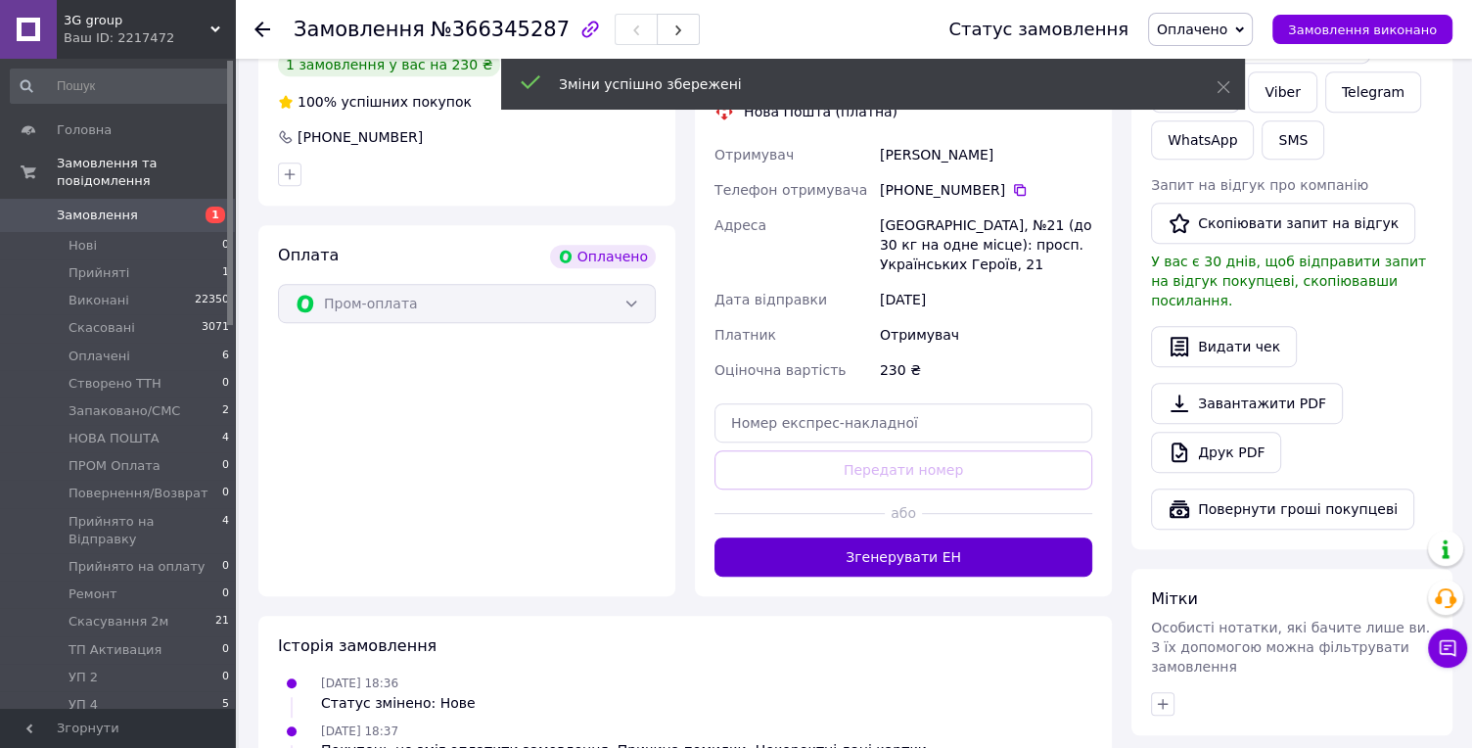
click at [864, 537] on button "Згенерувати ЕН" at bounding box center [903, 556] width 378 height 39
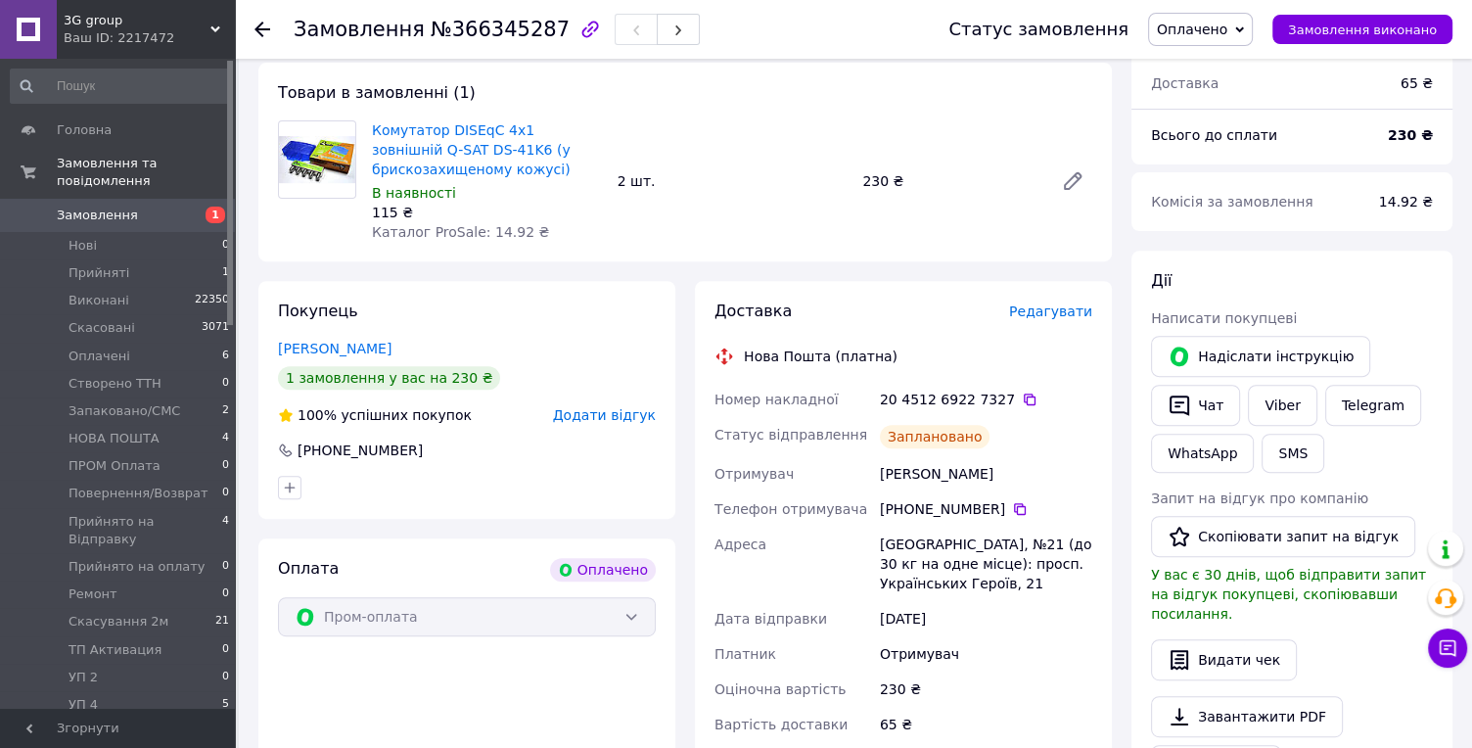
scroll to position [543, 0]
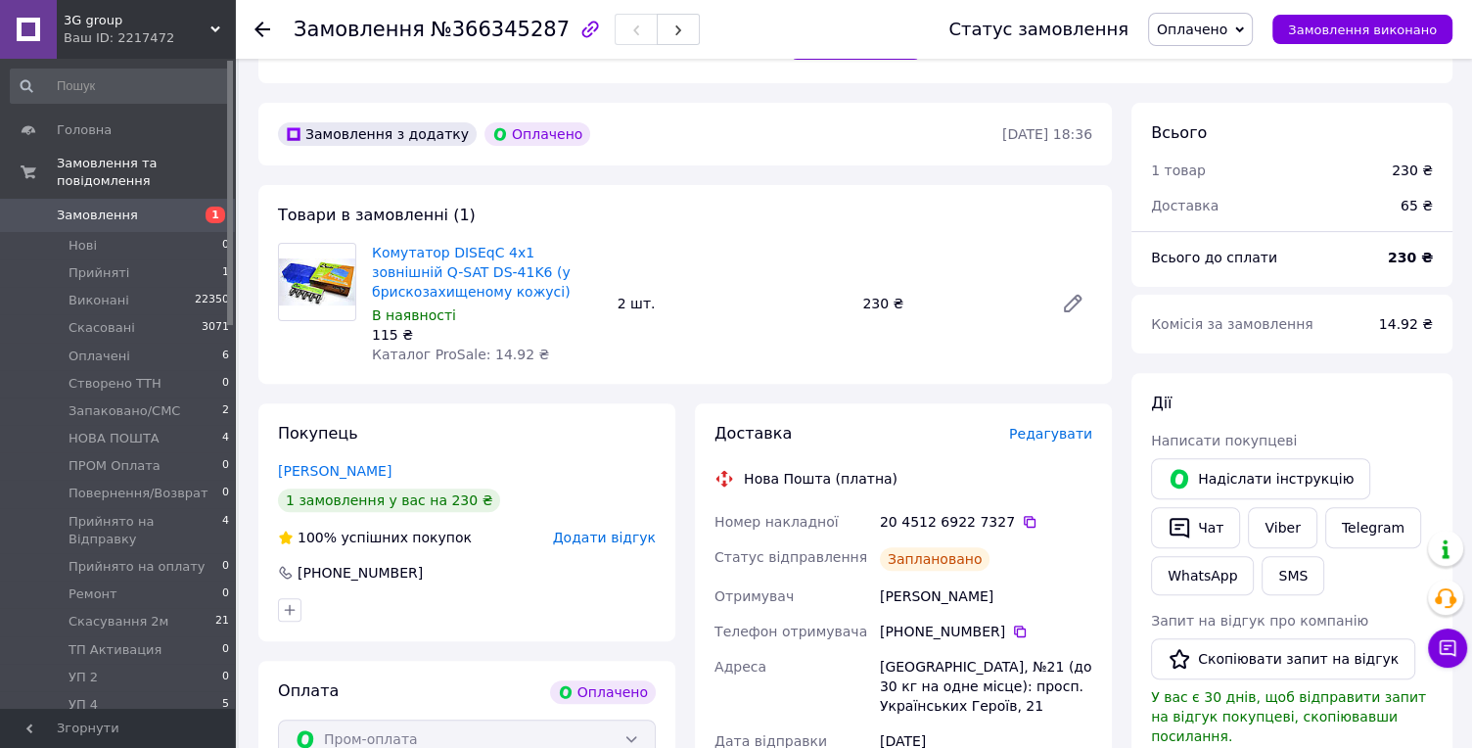
click at [261, 24] on icon at bounding box center [262, 30] width 16 height 16
